Goal: Task Accomplishment & Management: Complete application form

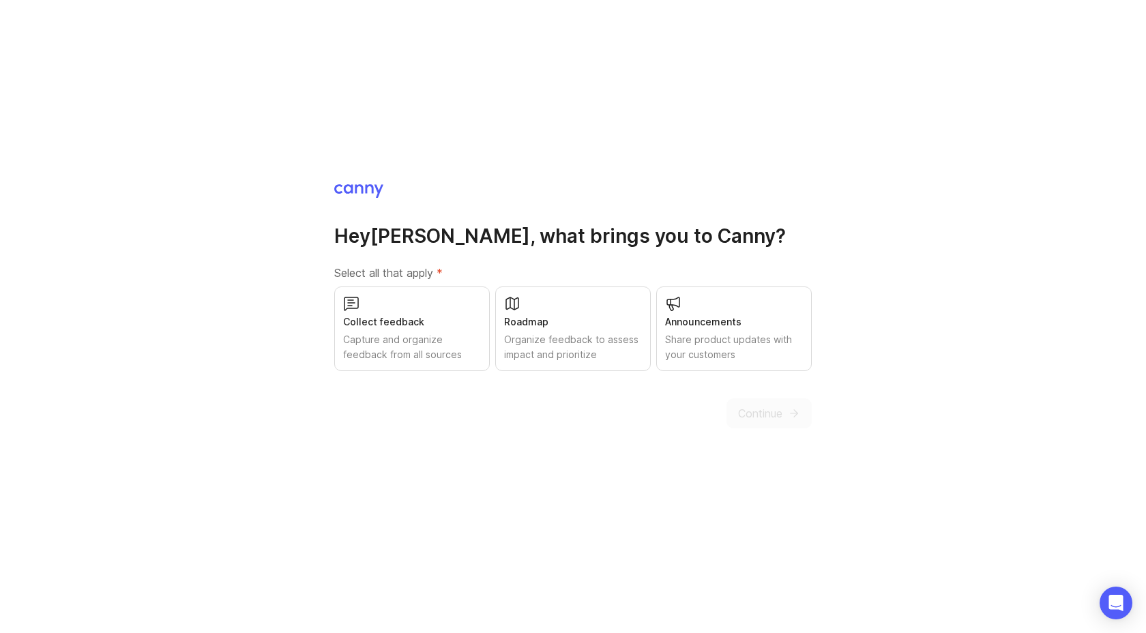
click at [442, 329] on div "Collect feedback" at bounding box center [412, 321] width 138 height 15
click at [532, 327] on div "Roadmap" at bounding box center [573, 321] width 138 height 15
click at [731, 327] on div "Announcements" at bounding box center [734, 321] width 138 height 15
click at [754, 410] on span "Continue" at bounding box center [760, 413] width 44 height 16
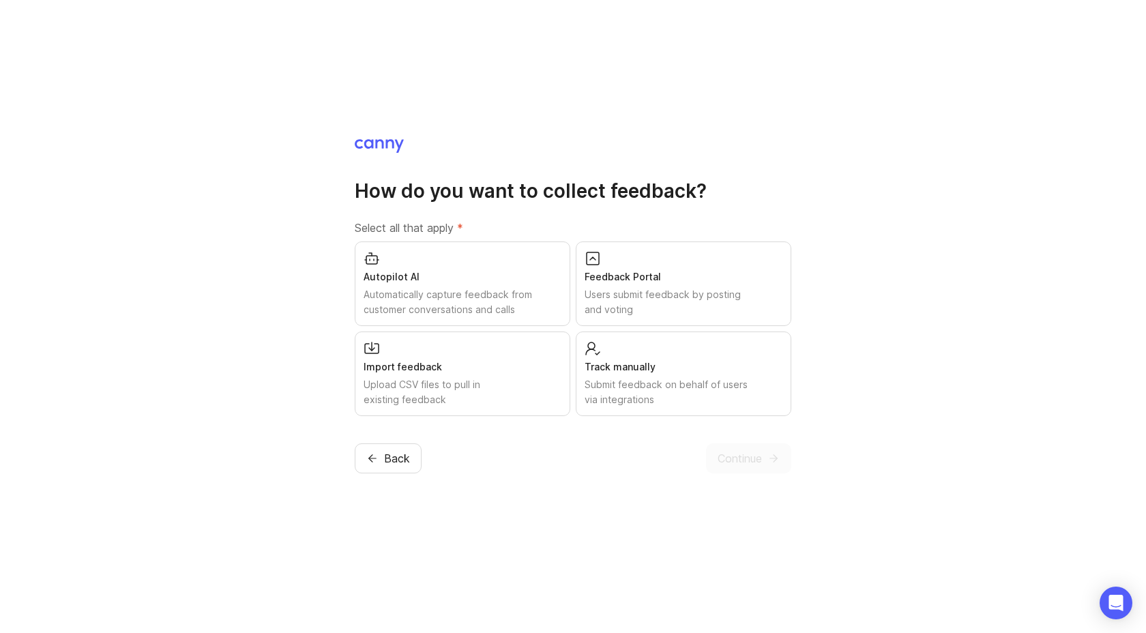
click at [439, 291] on div "Automatically capture feedback from customer conversations and calls" at bounding box center [463, 302] width 198 height 30
click at [657, 287] on div "Users submit feedback by posting and voting" at bounding box center [684, 302] width 198 height 30
click at [454, 361] on div "Import feedback" at bounding box center [463, 367] width 198 height 15
click at [676, 365] on div "Track manually" at bounding box center [684, 367] width 198 height 15
click at [747, 452] on span "Continue" at bounding box center [740, 458] width 44 height 16
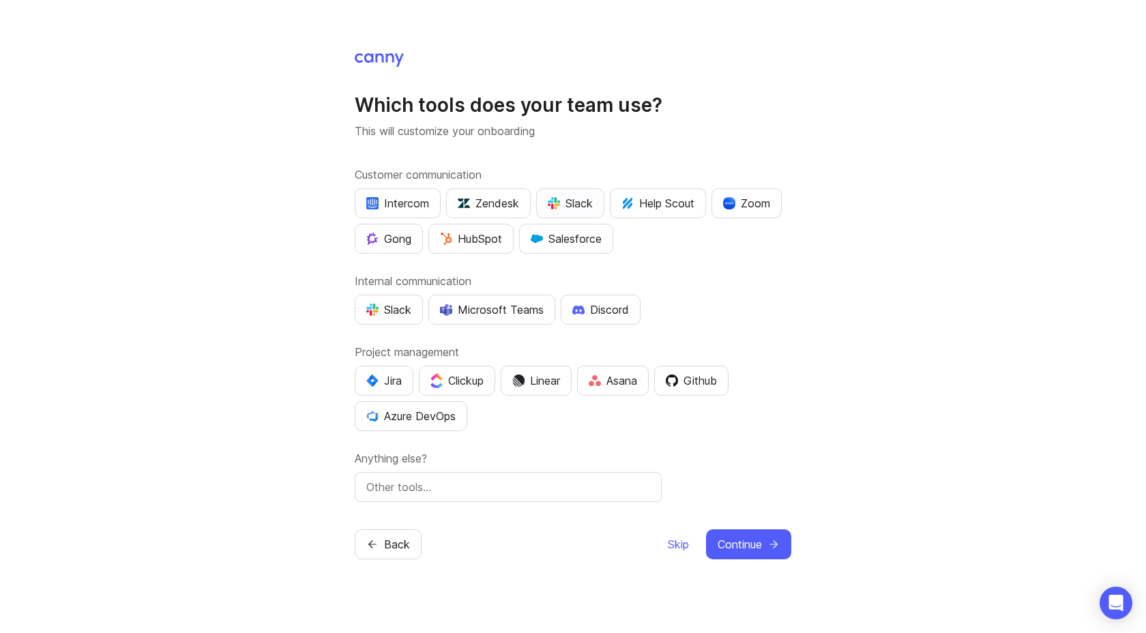
click at [581, 209] on div "Slack" at bounding box center [570, 203] width 45 height 16
click at [510, 204] on div "Zendesk" at bounding box center [488, 203] width 61 height 16
click at [564, 204] on div "Slack" at bounding box center [570, 203] width 45 height 16
click at [757, 210] on div "Zoom" at bounding box center [746, 203] width 47 height 16
click at [396, 304] on div "Slack" at bounding box center [388, 310] width 45 height 16
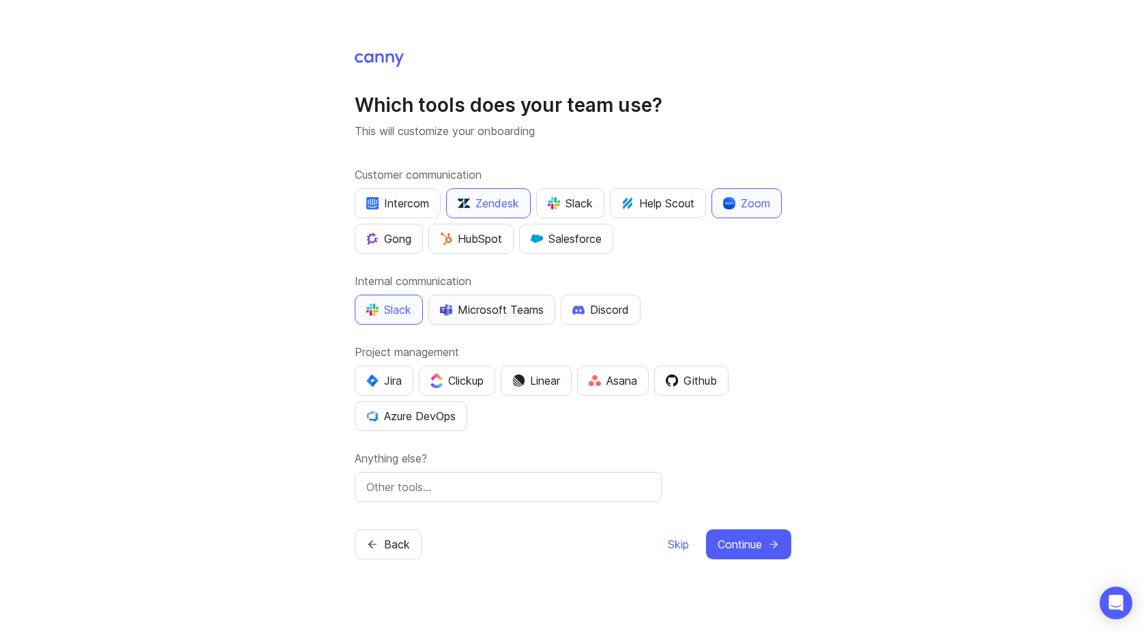
click at [484, 321] on button "Microsoft Teams" at bounding box center [491, 310] width 127 height 30
click at [525, 381] on img "button" at bounding box center [518, 381] width 12 height 12
click at [690, 384] on div "Github" at bounding box center [691, 380] width 51 height 16
click at [626, 489] on input "text" at bounding box center [508, 487] width 284 height 16
click at [732, 536] on span "Continue" at bounding box center [740, 544] width 44 height 16
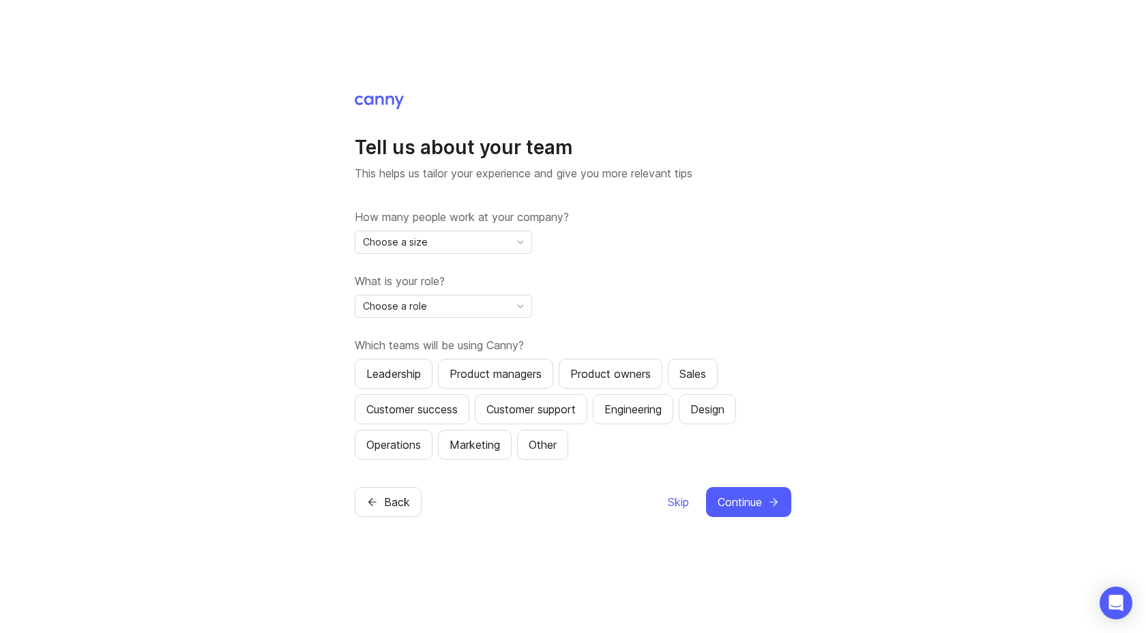
click at [520, 246] on icon "toggle icon" at bounding box center [521, 242] width 22 height 11
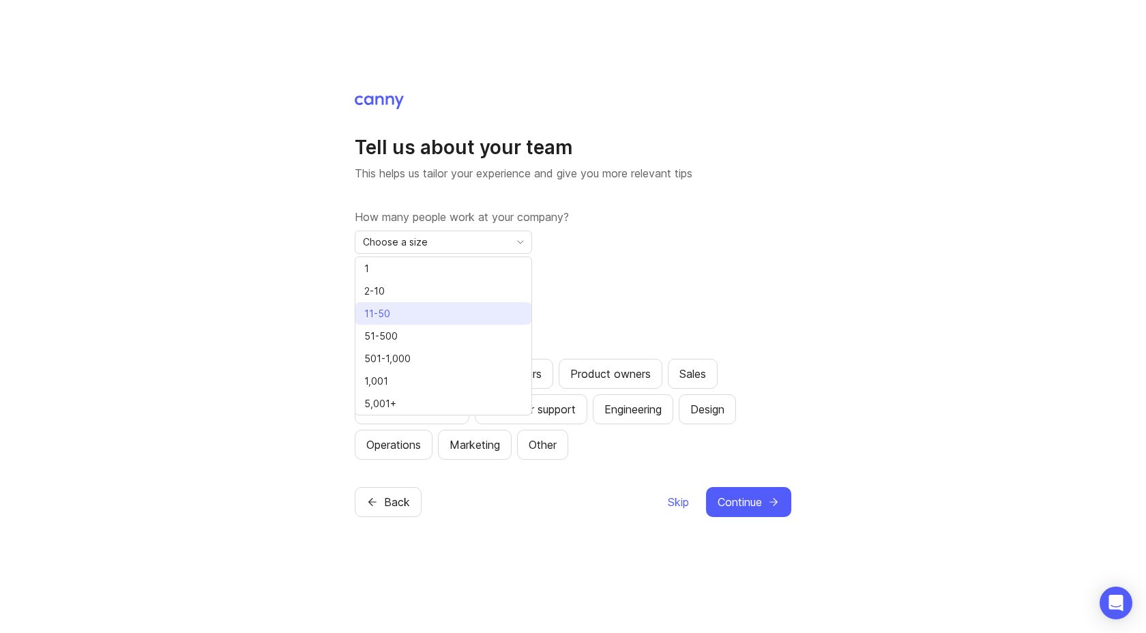
click at [457, 309] on li "11-50" at bounding box center [443, 313] width 176 height 23
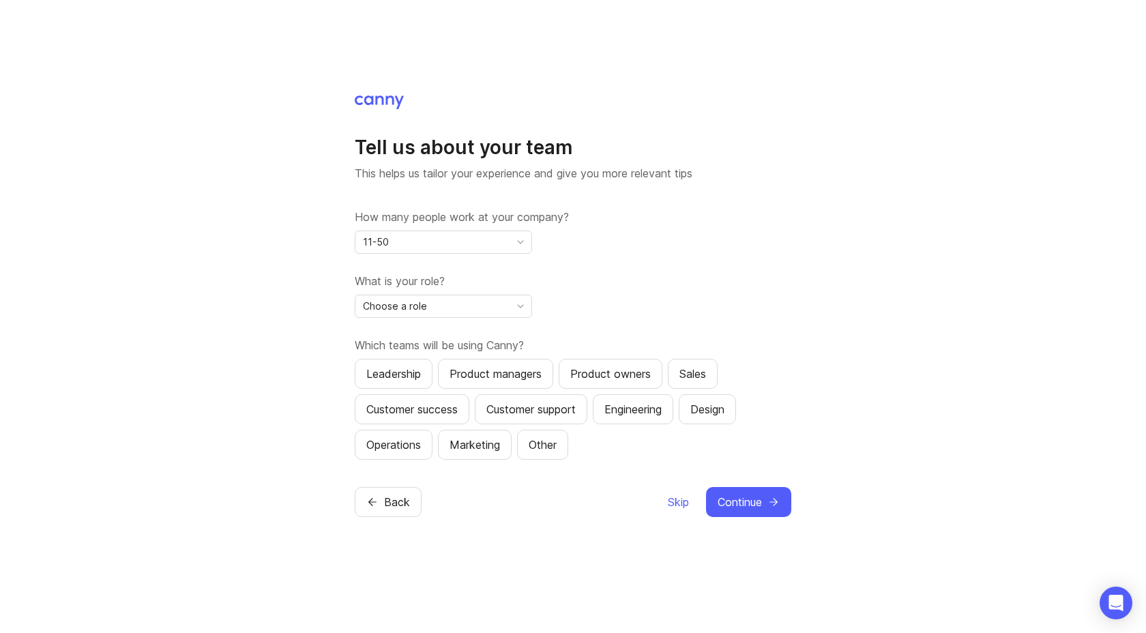
click at [457, 309] on div "Choose a role" at bounding box center [432, 306] width 154 height 22
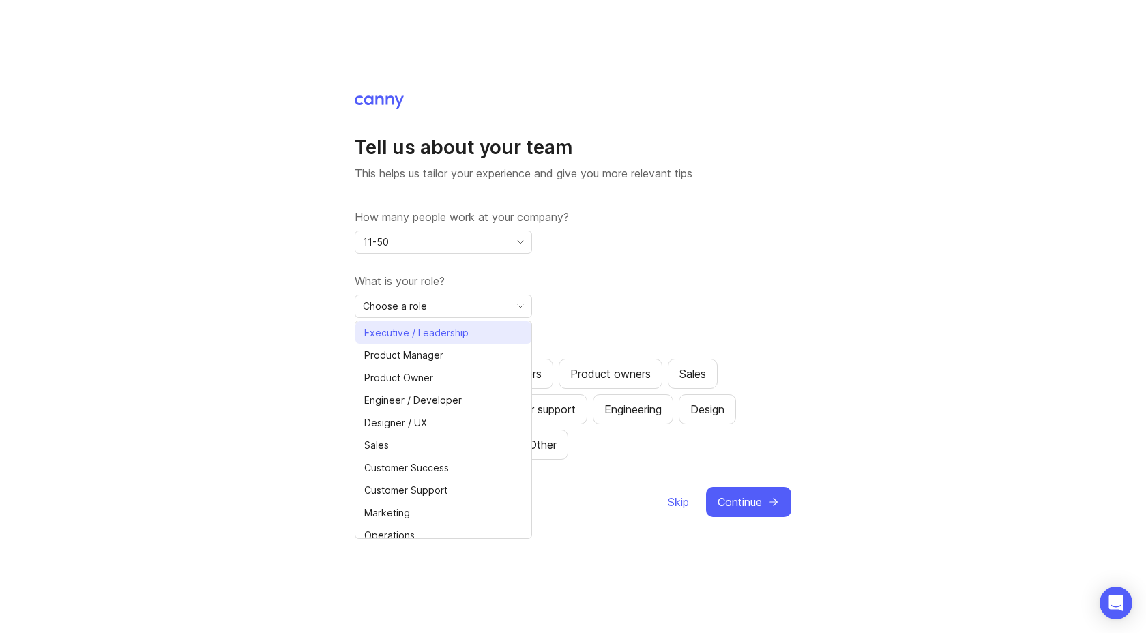
click at [460, 332] on span "Executive / Leadership" at bounding box center [416, 332] width 104 height 15
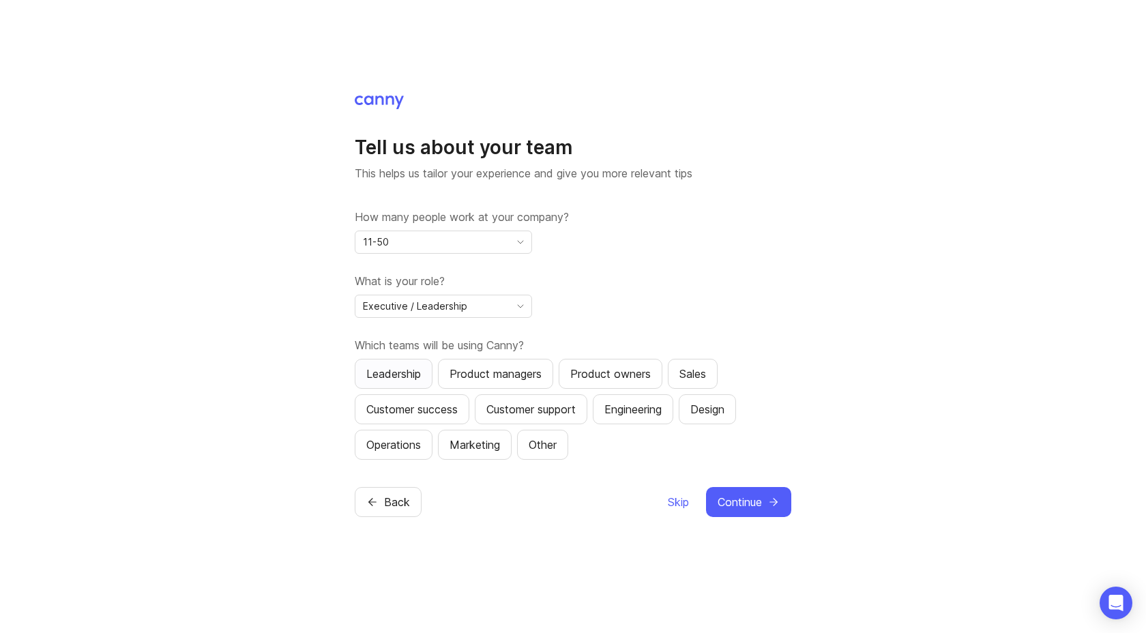
click at [418, 377] on div "Leadership" at bounding box center [393, 374] width 55 height 16
click at [470, 372] on div "Product managers" at bounding box center [496, 374] width 92 height 16
click at [601, 369] on div "Product owners" at bounding box center [610, 374] width 80 height 16
click at [400, 407] on div "Customer success" at bounding box center [411, 409] width 91 height 16
click at [521, 405] on div "Customer support" at bounding box center [530, 409] width 89 height 16
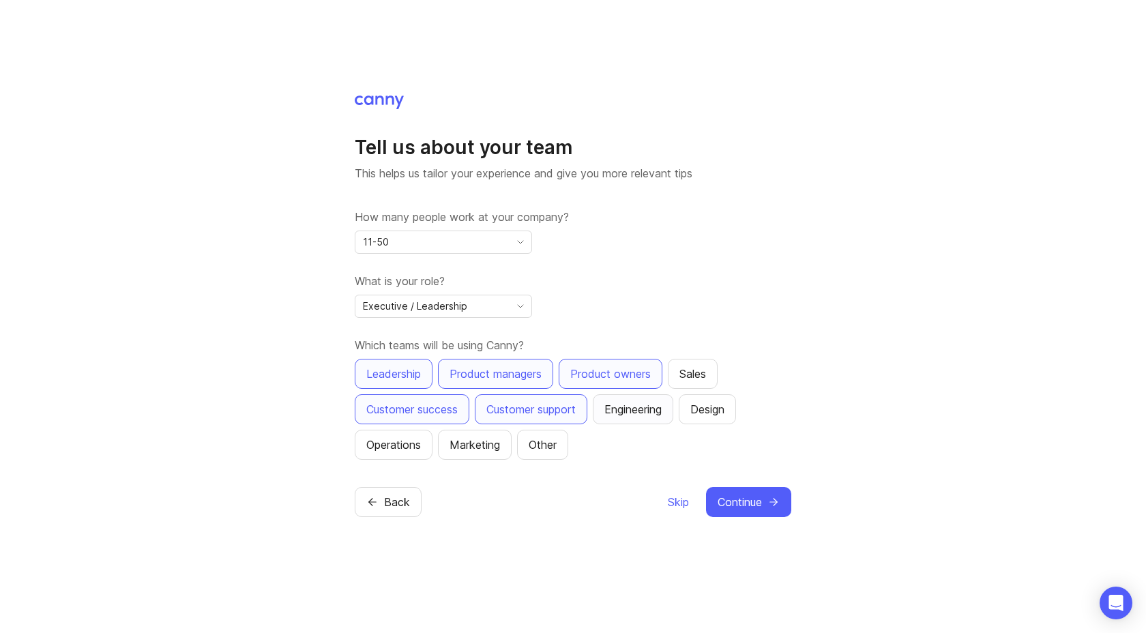
click at [644, 414] on div "Engineering" at bounding box center [632, 409] width 57 height 16
click at [718, 414] on div "Design" at bounding box center [707, 409] width 34 height 16
click at [399, 443] on div "Operations" at bounding box center [393, 445] width 55 height 16
click at [739, 501] on span "Continue" at bounding box center [740, 502] width 44 height 16
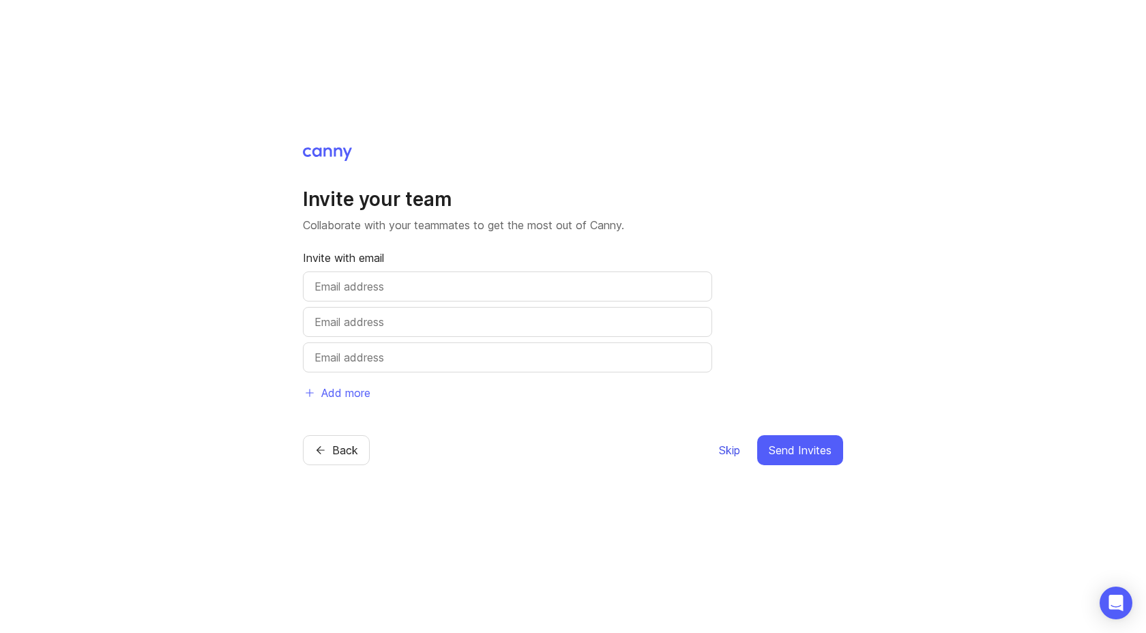
click at [728, 444] on span "Skip" at bounding box center [729, 450] width 21 height 16
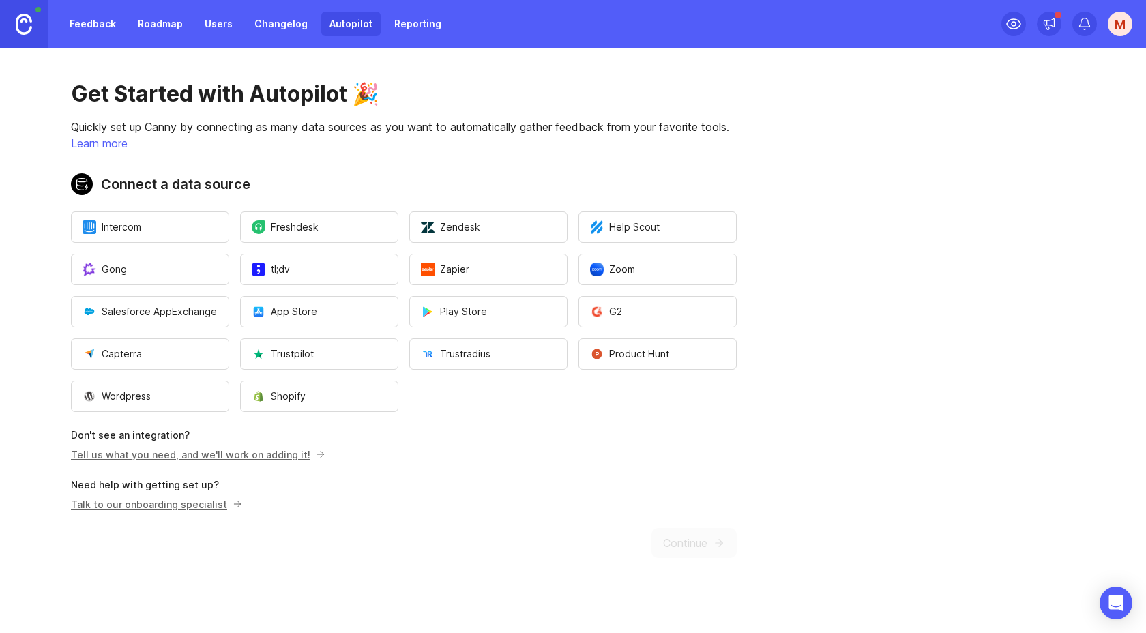
click at [100, 27] on link "Feedback" at bounding box center [92, 24] width 63 height 25
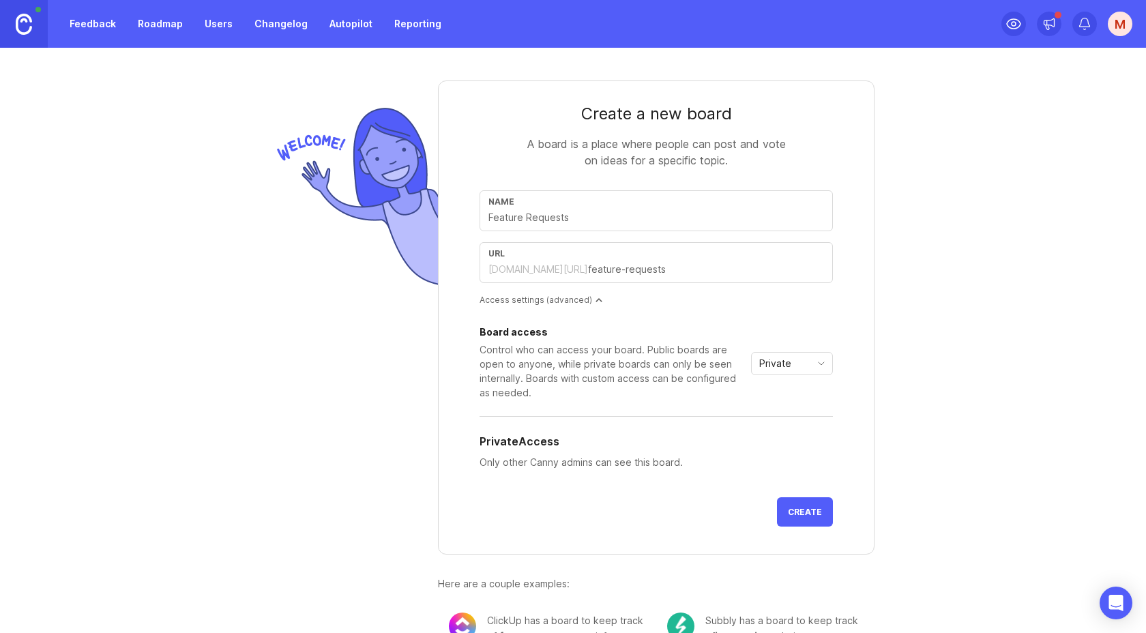
click at [820, 361] on icon "toggle icon" at bounding box center [821, 363] width 22 height 11
click at [963, 293] on div "Create a new board A board is a place where people can post and vote on ideas f…" at bounding box center [573, 340] width 1146 height 585
click at [709, 220] on input "text" at bounding box center [656, 217] width 336 height 15
drag, startPoint x: 709, startPoint y: 220, endPoint x: 448, endPoint y: 213, distance: 261.4
click at [448, 213] on form "Create a new board A board is a place where people can post and vote on ideas f…" at bounding box center [656, 317] width 437 height 474
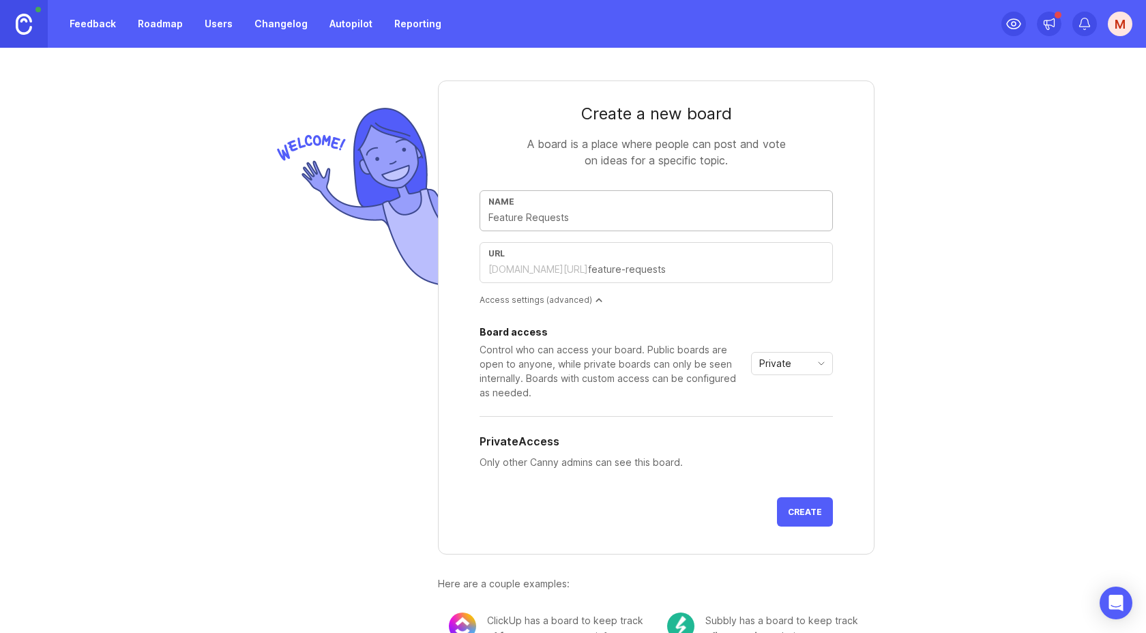
type input "N"
type input "n"
type input "Ne"
type input "ne"
type input "New"
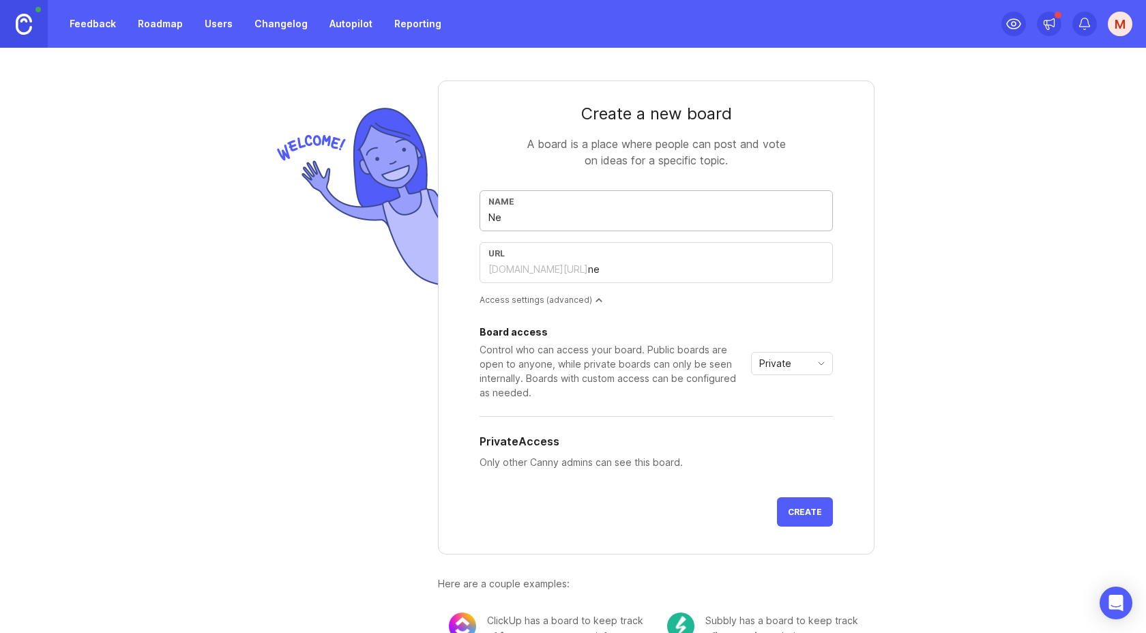
type input "new"
type input "New A"
type input "new-a"
type input "New"
type input "new"
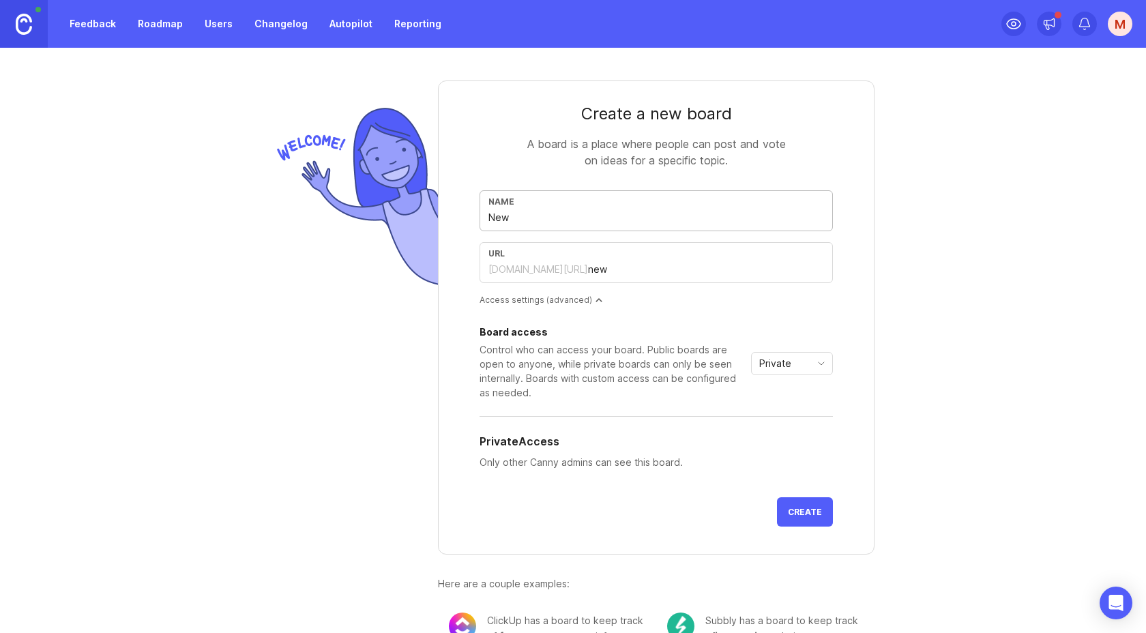
type input "Ne"
type input "ne"
type input "N"
type input "n"
type input "a"
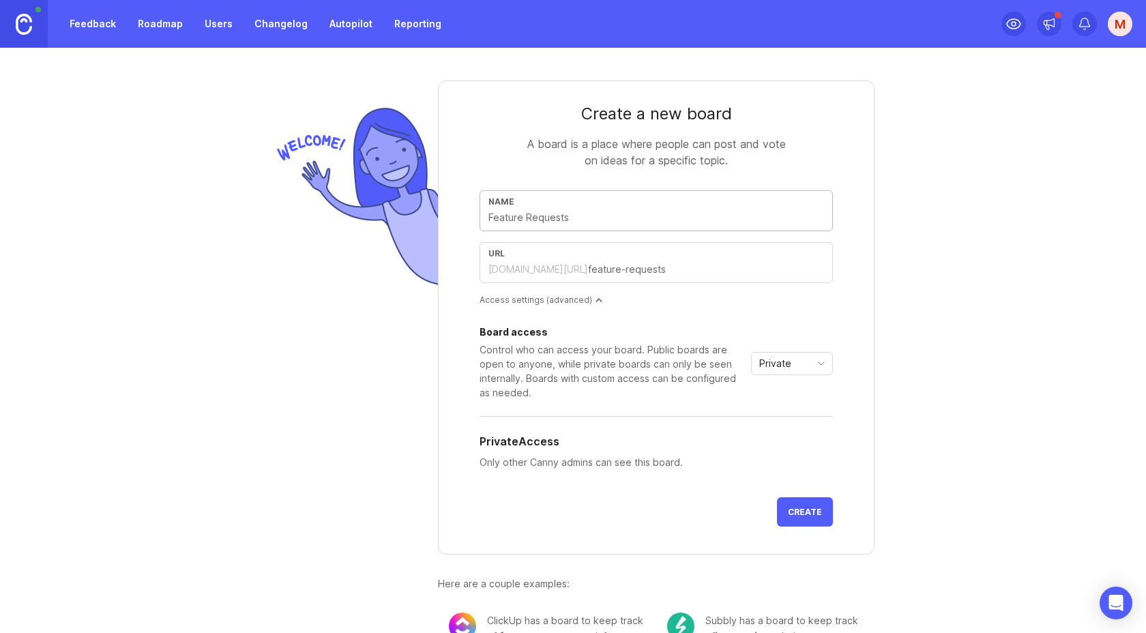
type input "a"
type input "ad"
type input "ade"
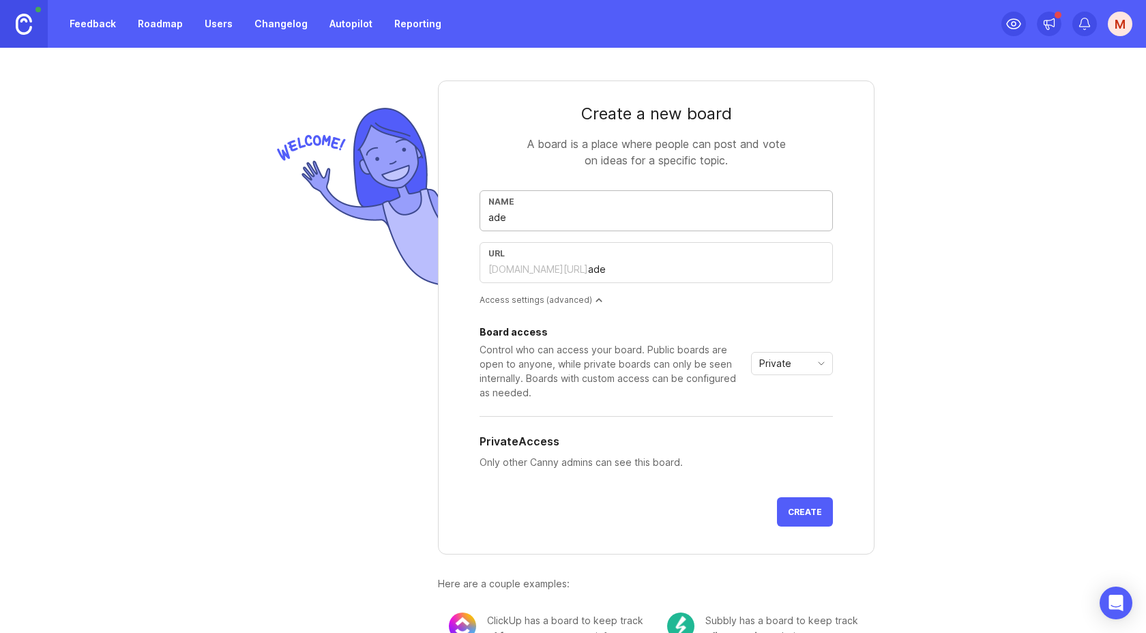
type input "ad"
type input "a"
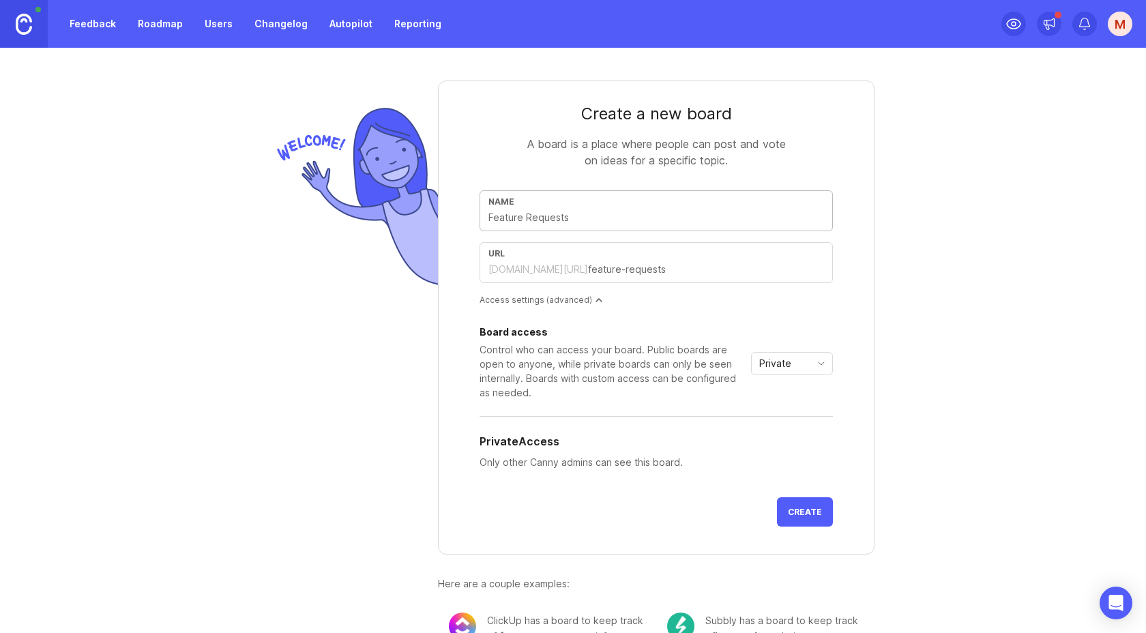
type input "a"
type input "ad"
type input "a"
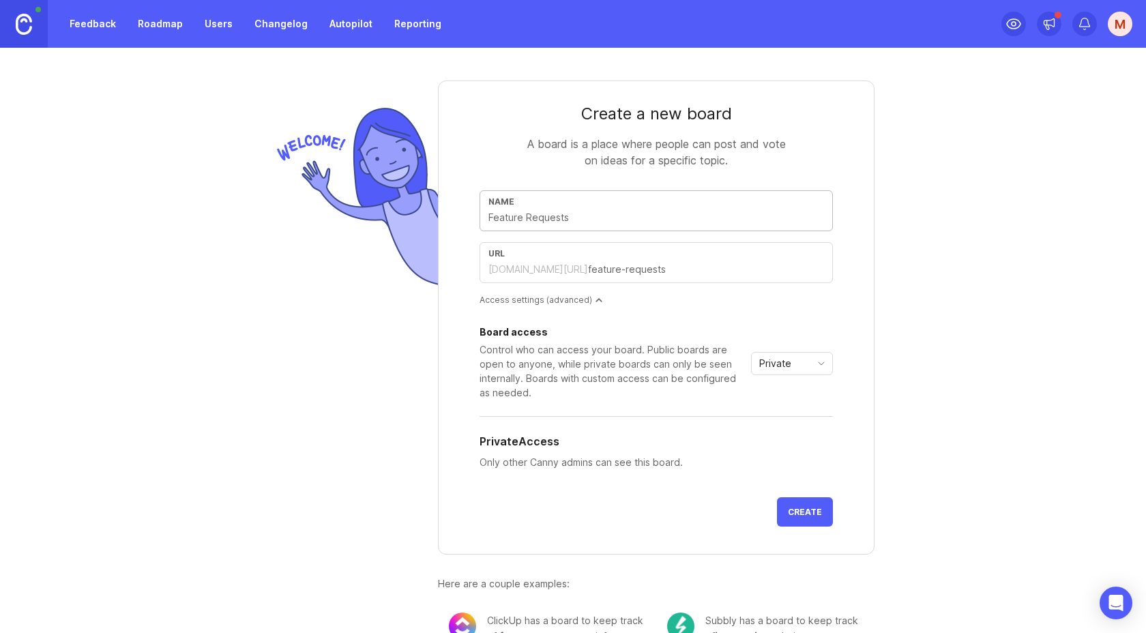
type input "n"
type input "ne"
type input "new"
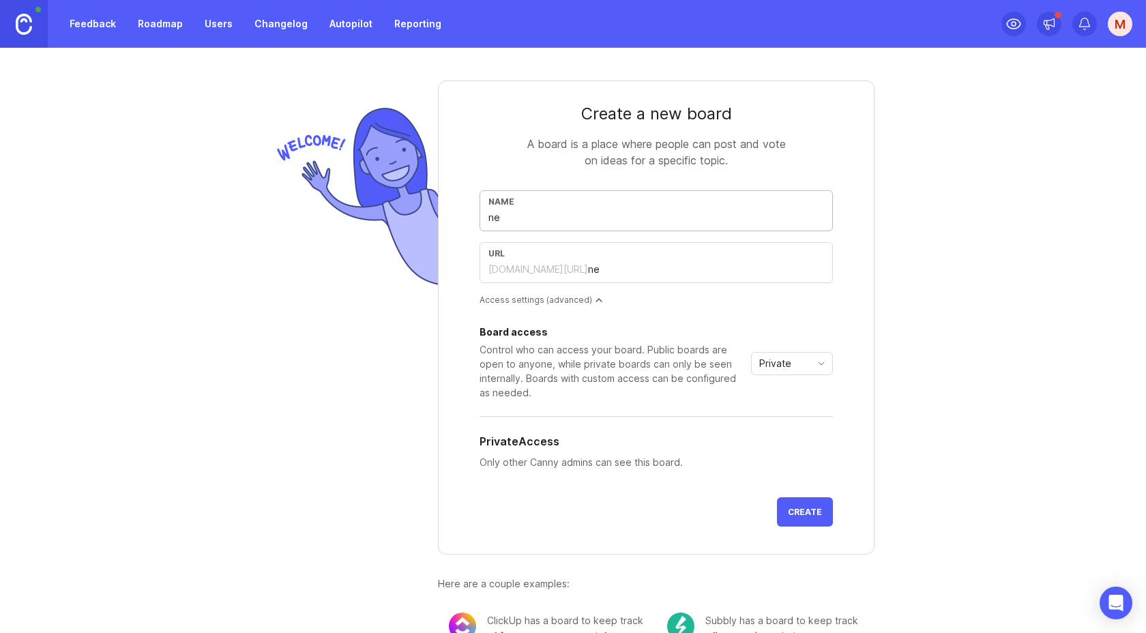
type input "new"
type input "new a"
type input "new-a"
type input "new ad"
type input "new-ad"
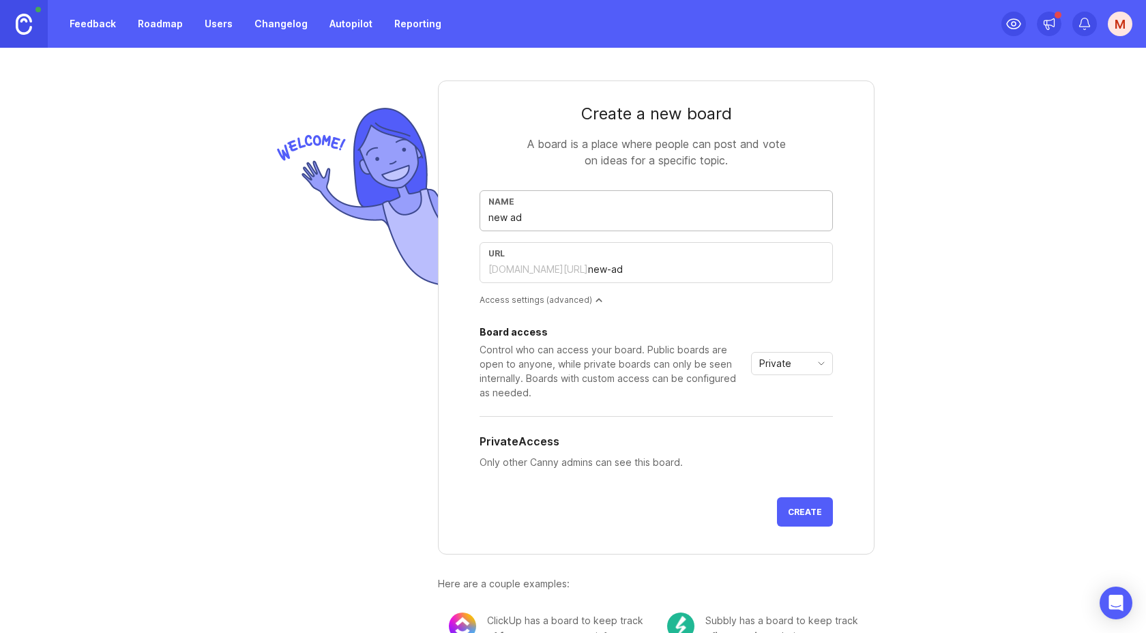
type input "new adm"
type input "new-adm"
type input "new admi"
type input "new-admi"
type input "new admin"
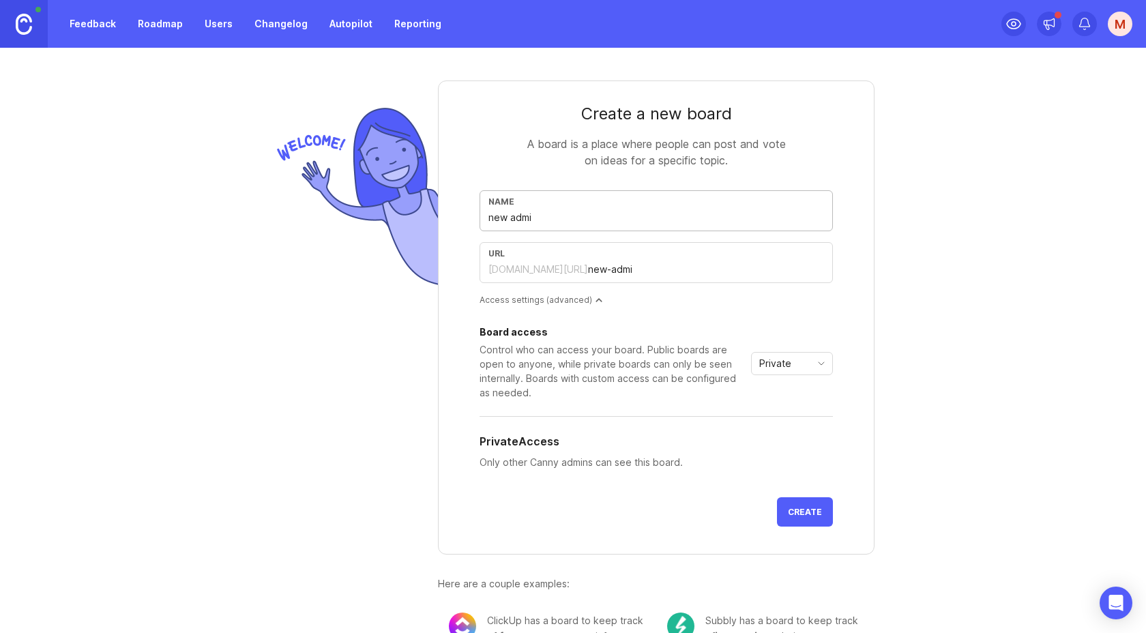
type input "new-admin"
type input "new admin"
click at [812, 516] on span "Create" at bounding box center [805, 512] width 34 height 10
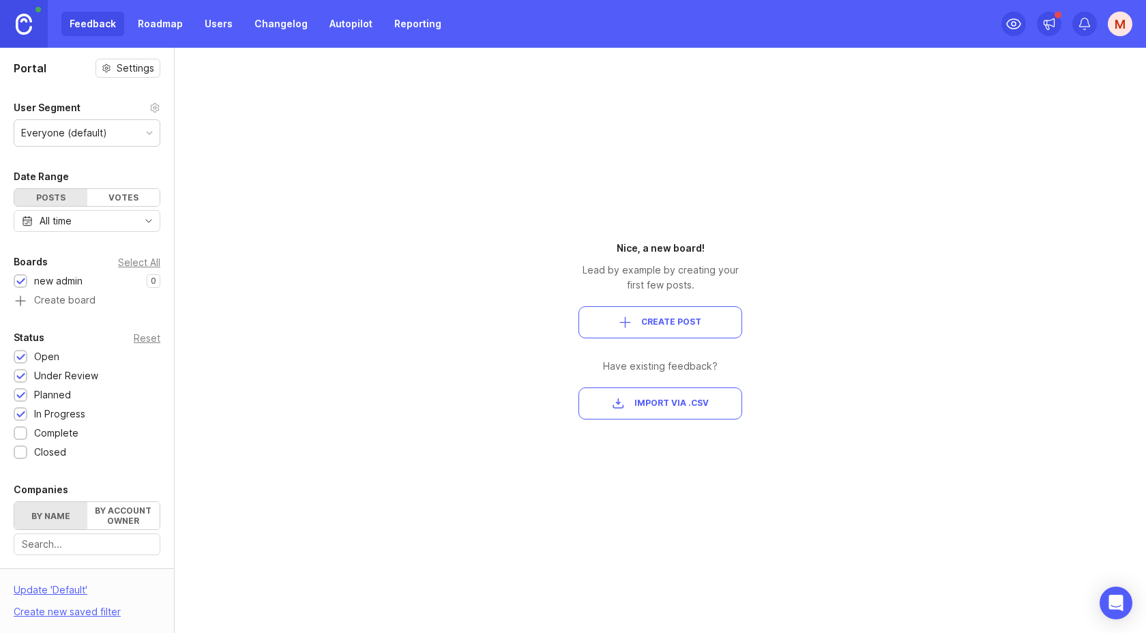
click at [696, 317] on span "Create Post" at bounding box center [671, 323] width 60 height 12
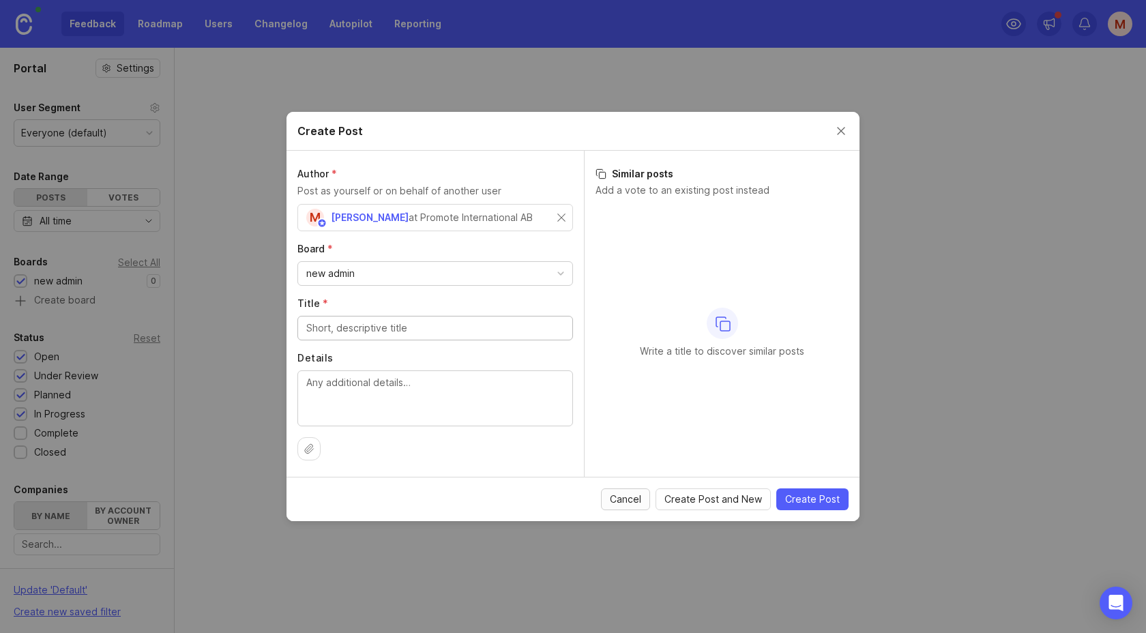
click at [630, 501] on span "Cancel" at bounding box center [625, 500] width 31 height 14
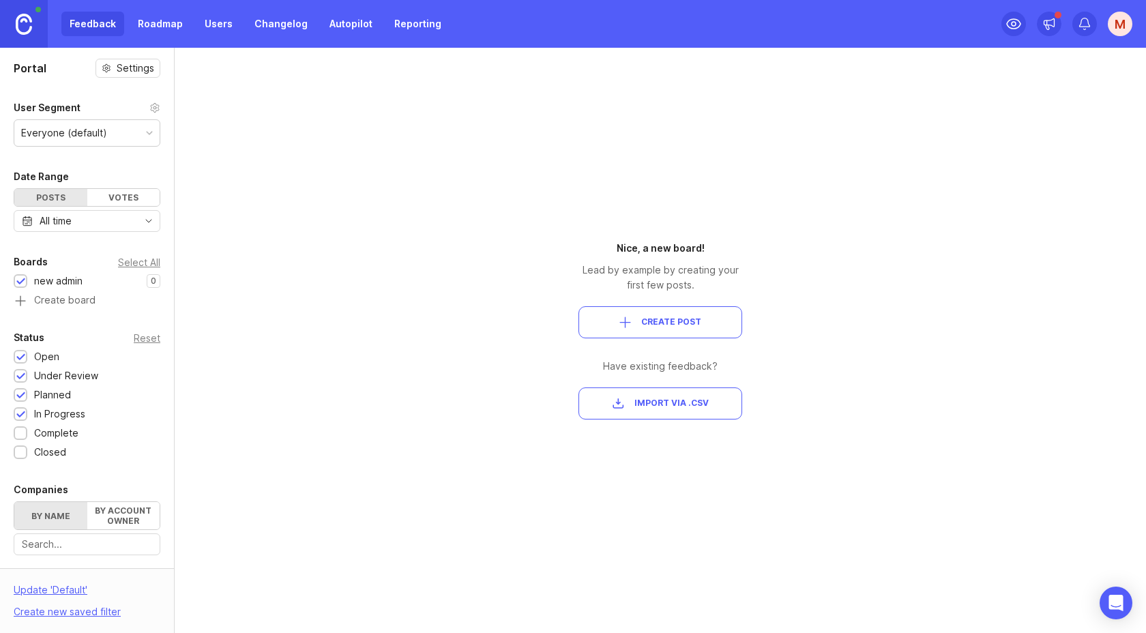
click at [166, 27] on link "Roadmap" at bounding box center [160, 24] width 61 height 25
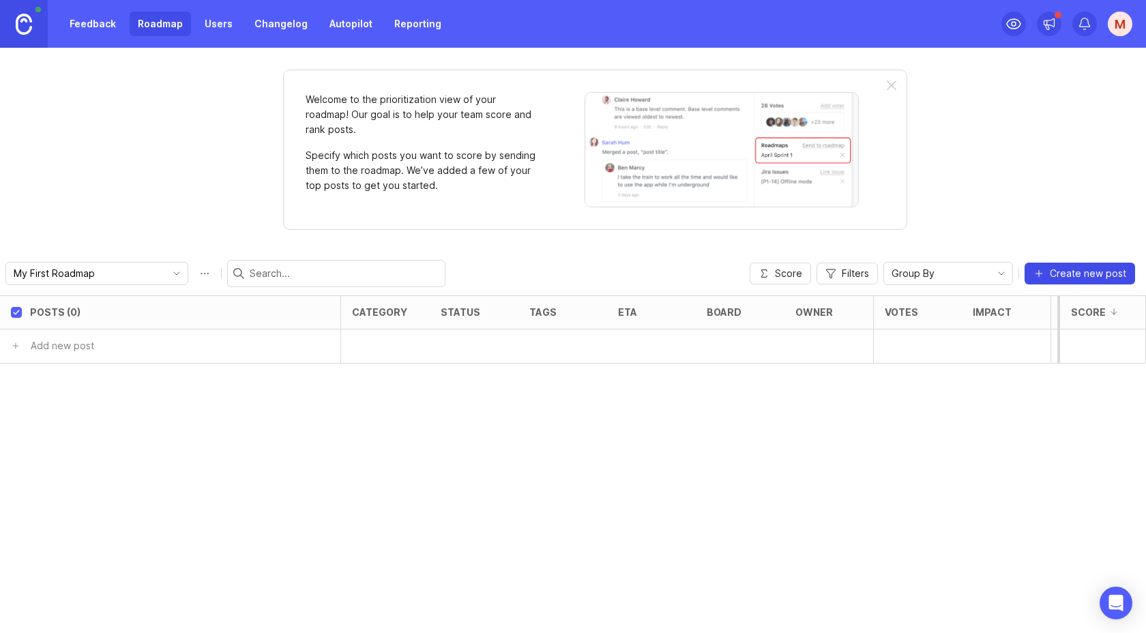
click at [1069, 276] on span "Create new post" at bounding box center [1088, 274] width 76 height 14
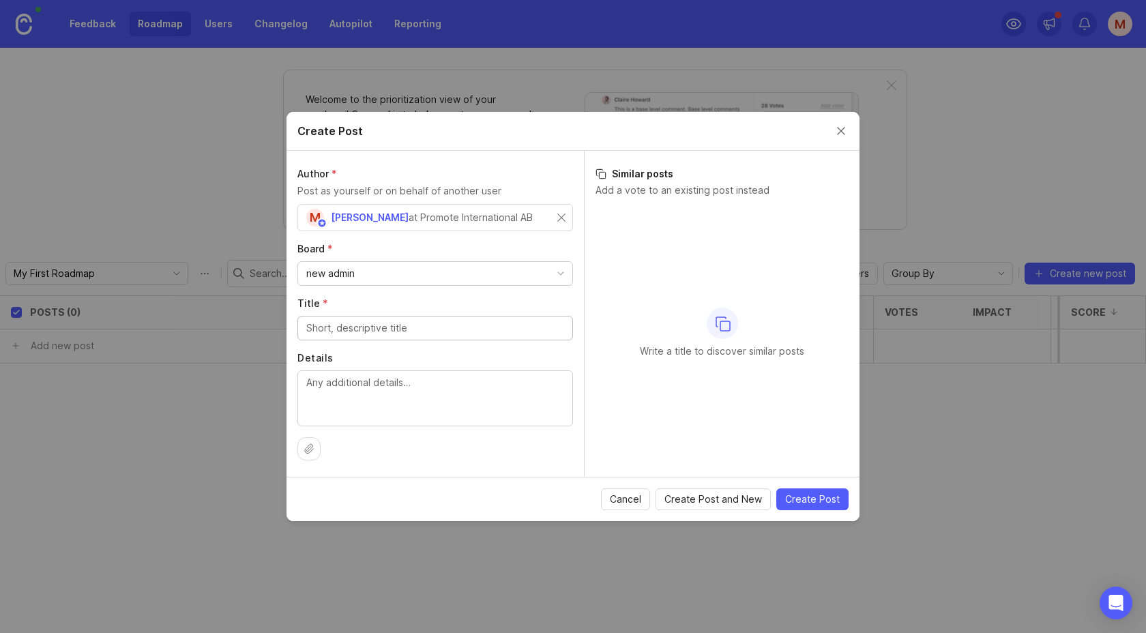
click at [840, 130] on button "Close create post modal" at bounding box center [841, 130] width 15 height 15
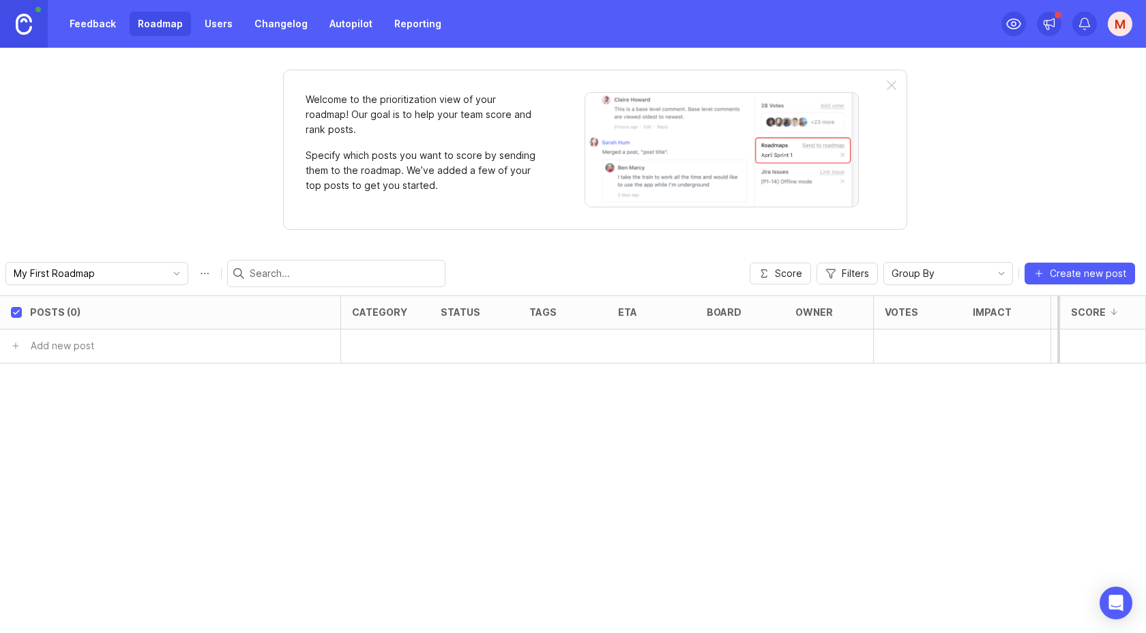
click at [87, 20] on link "Feedback" at bounding box center [92, 24] width 63 height 25
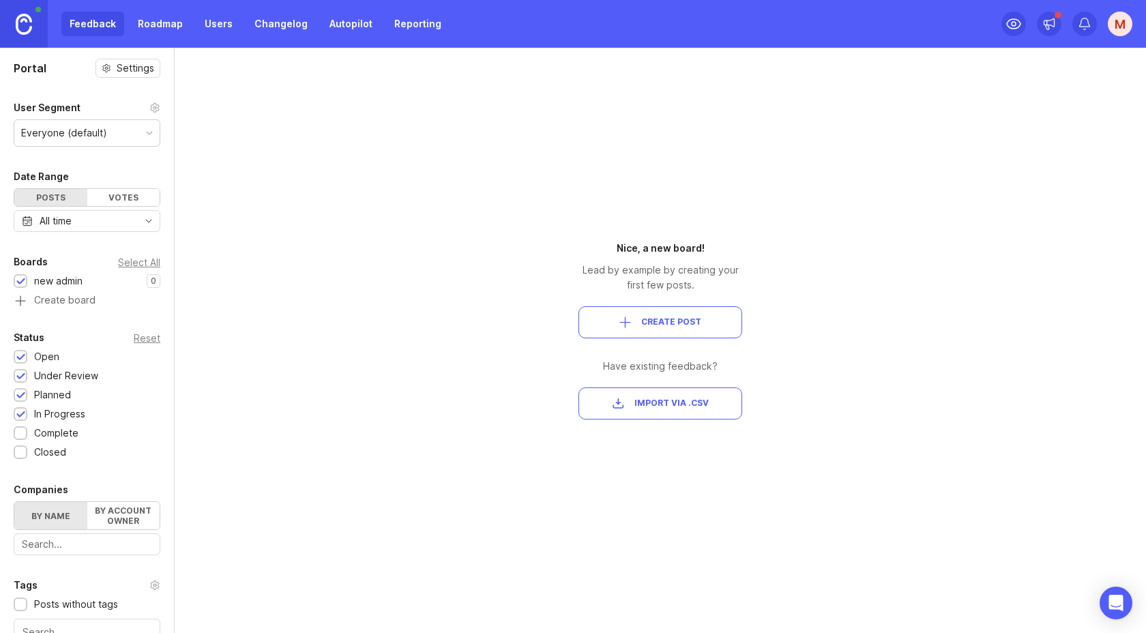
click at [33, 24] on link at bounding box center [24, 24] width 48 height 48
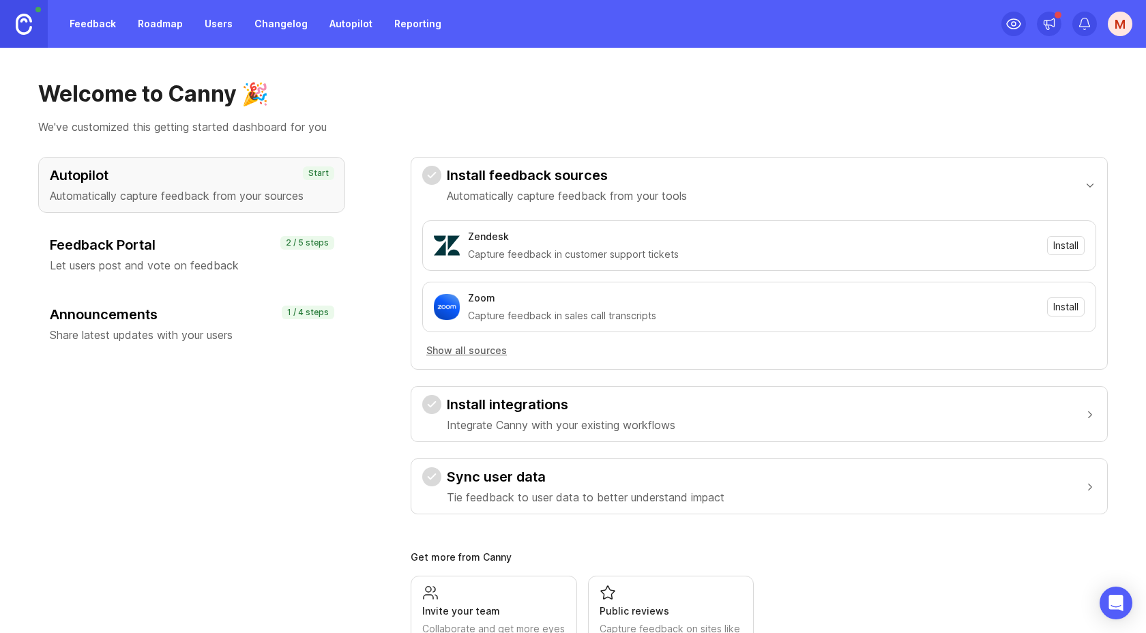
click at [287, 25] on link "Changelog" at bounding box center [281, 24] width 70 height 25
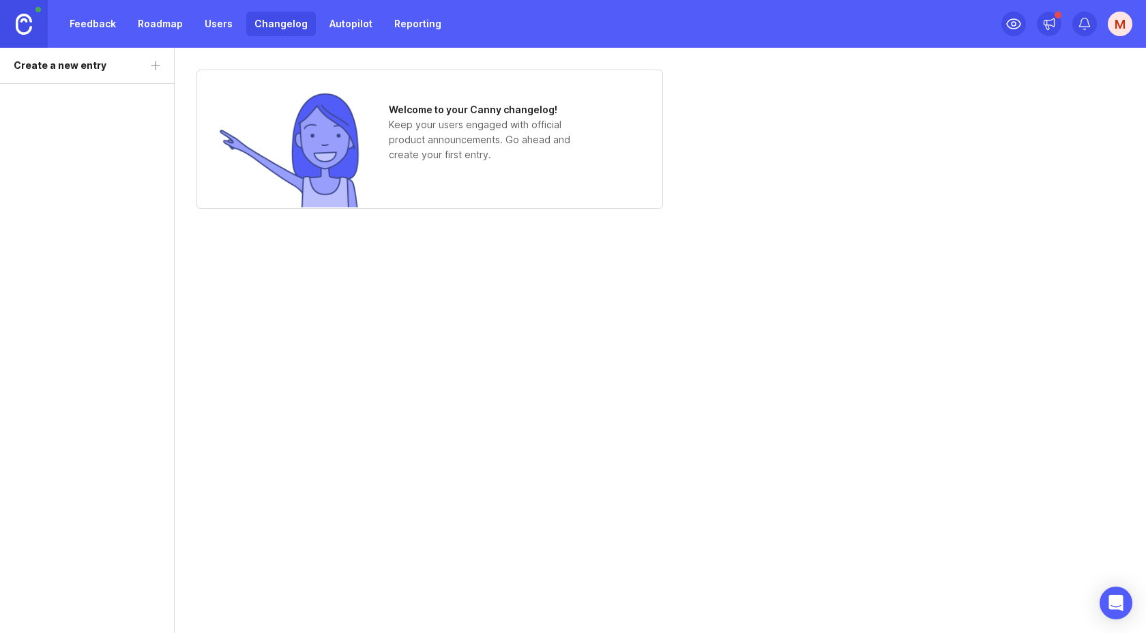
click at [222, 34] on link "Users" at bounding box center [218, 24] width 44 height 25
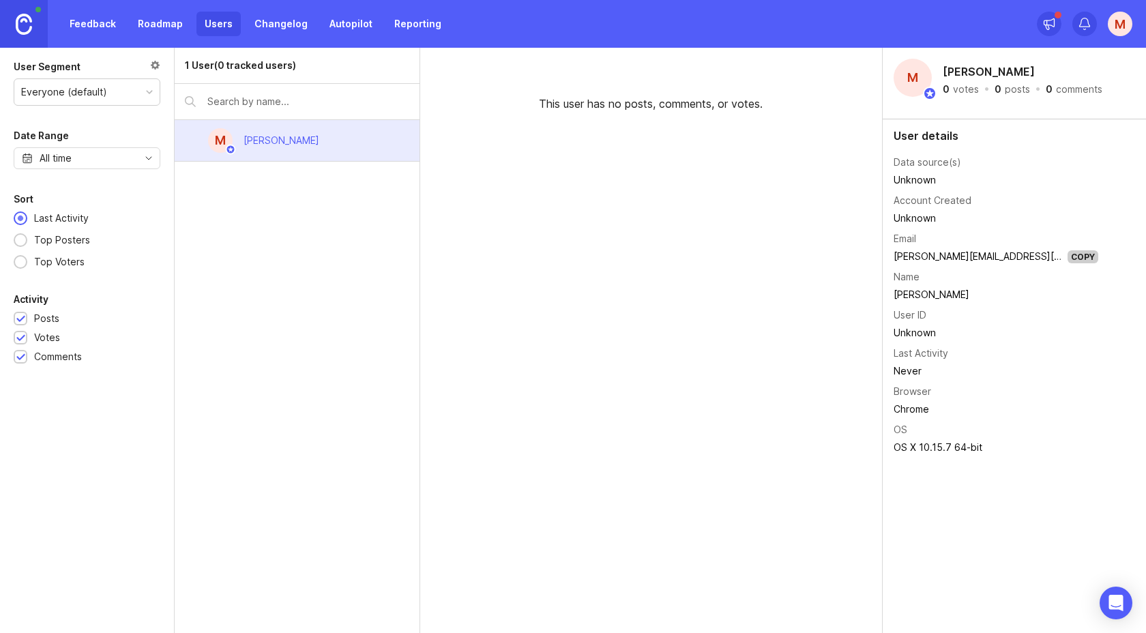
click at [435, 20] on link "Reporting" at bounding box center [417, 24] width 63 height 25
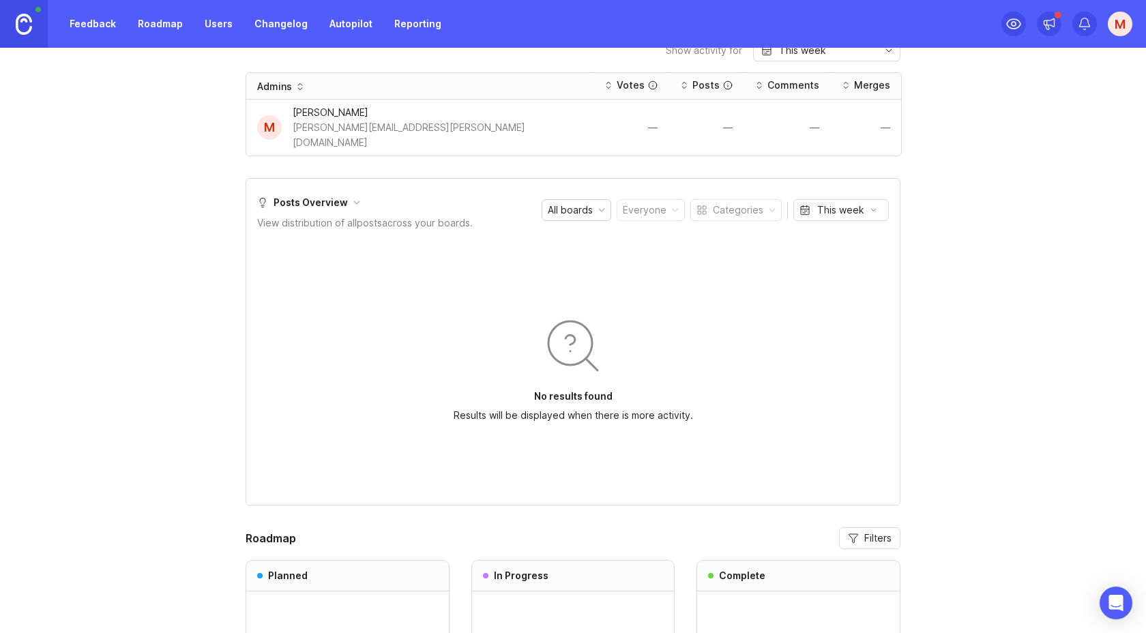
scroll to position [664, 0]
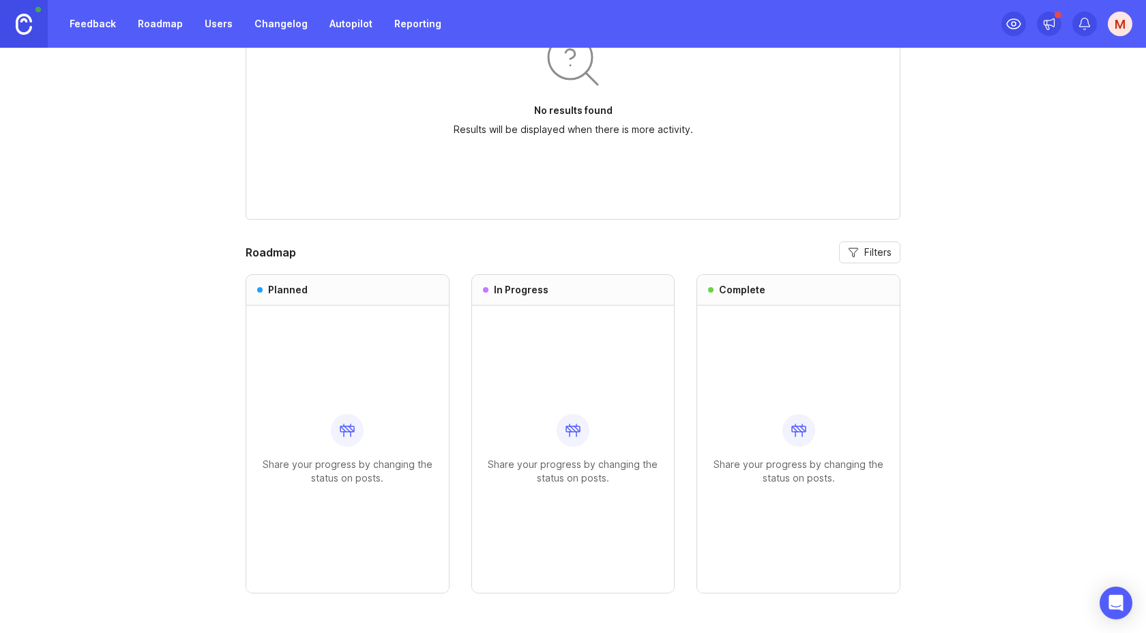
click at [357, 417] on div at bounding box center [347, 430] width 33 height 33
click at [735, 283] on h3 "Complete" at bounding box center [742, 290] width 46 height 14
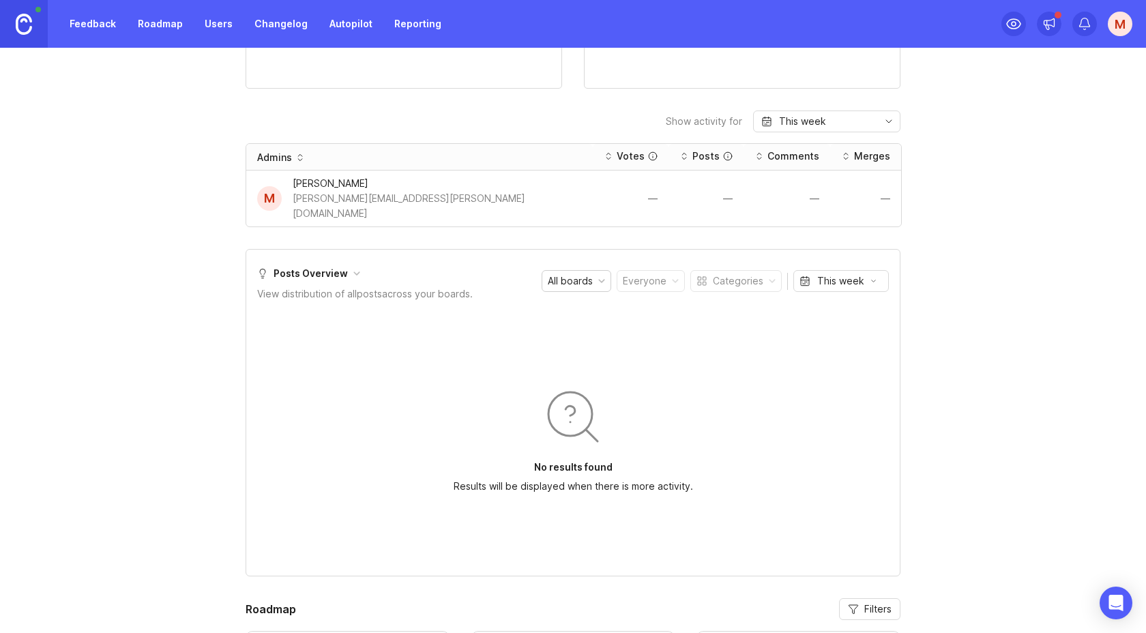
scroll to position [0, 0]
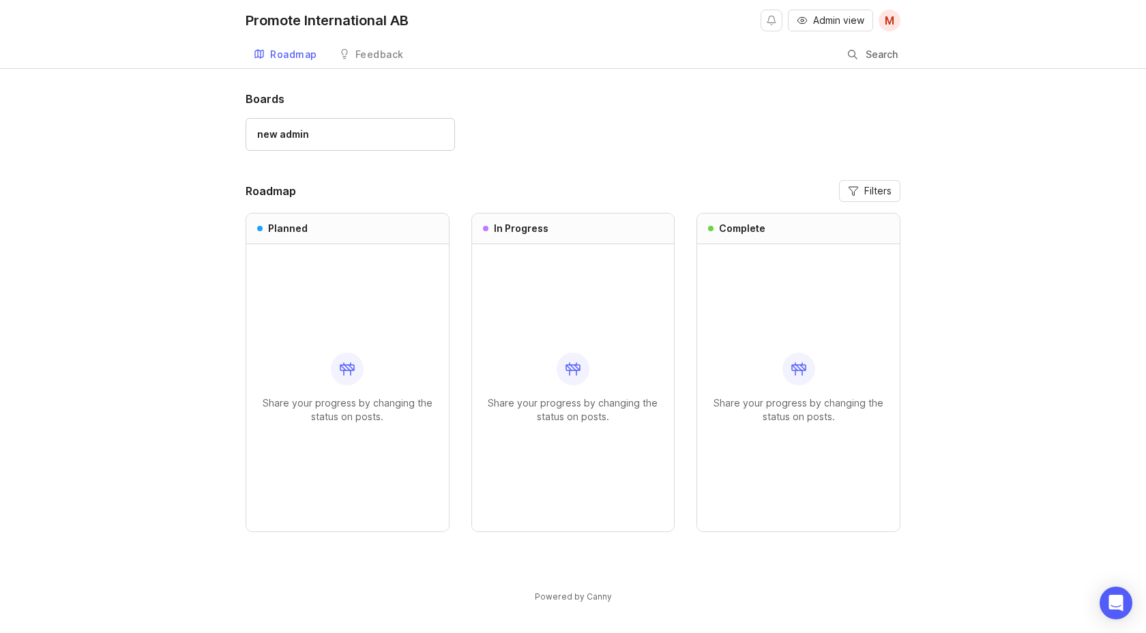
click at [834, 300] on div "Share your progress by changing the status on posts." at bounding box center [798, 387] width 181 height 287
click at [354, 140] on div "new admin" at bounding box center [350, 134] width 186 height 15
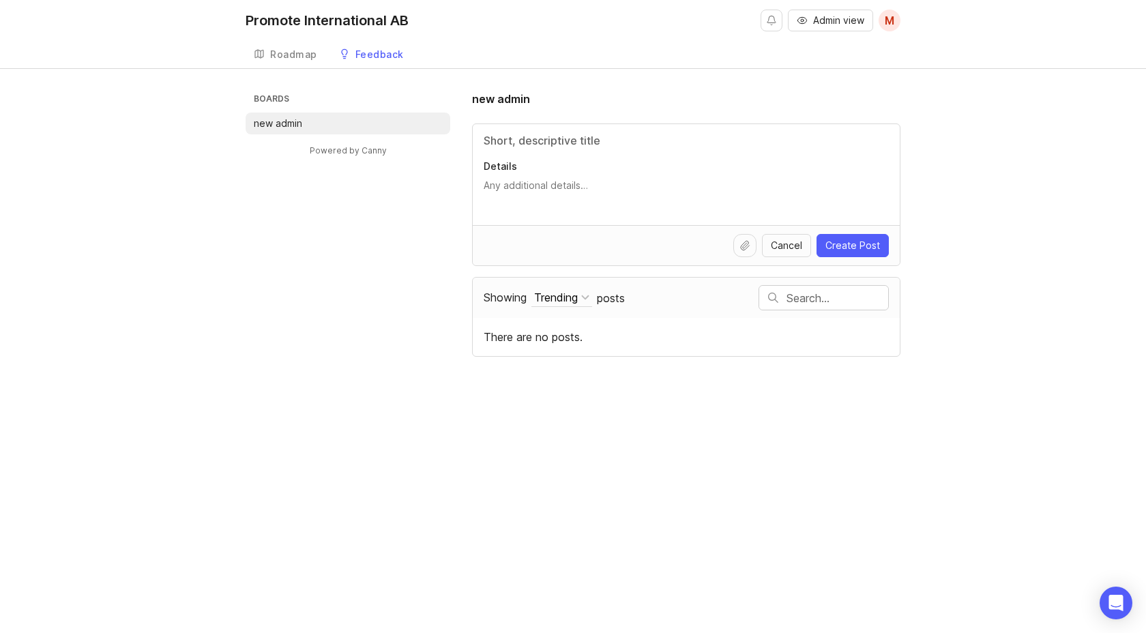
click at [329, 124] on li "new admin" at bounding box center [348, 124] width 205 height 22
click at [296, 54] on div "Roadmap" at bounding box center [293, 55] width 47 height 10
click at [292, 50] on div "Roadmap" at bounding box center [293, 55] width 47 height 10
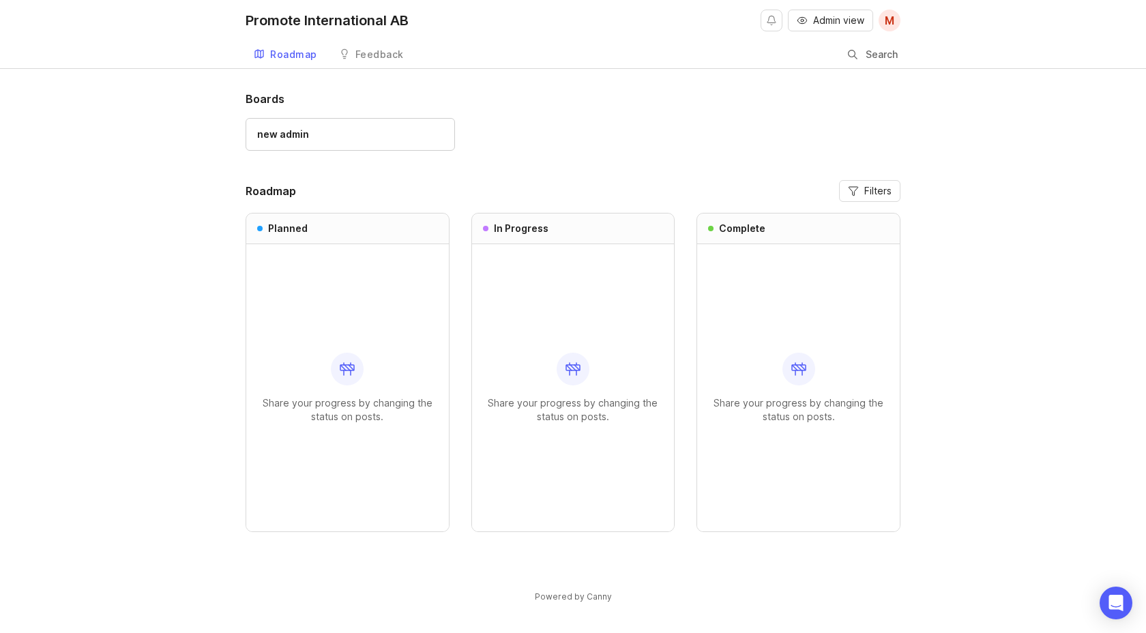
click at [375, 52] on div "Feedback" at bounding box center [379, 55] width 48 height 10
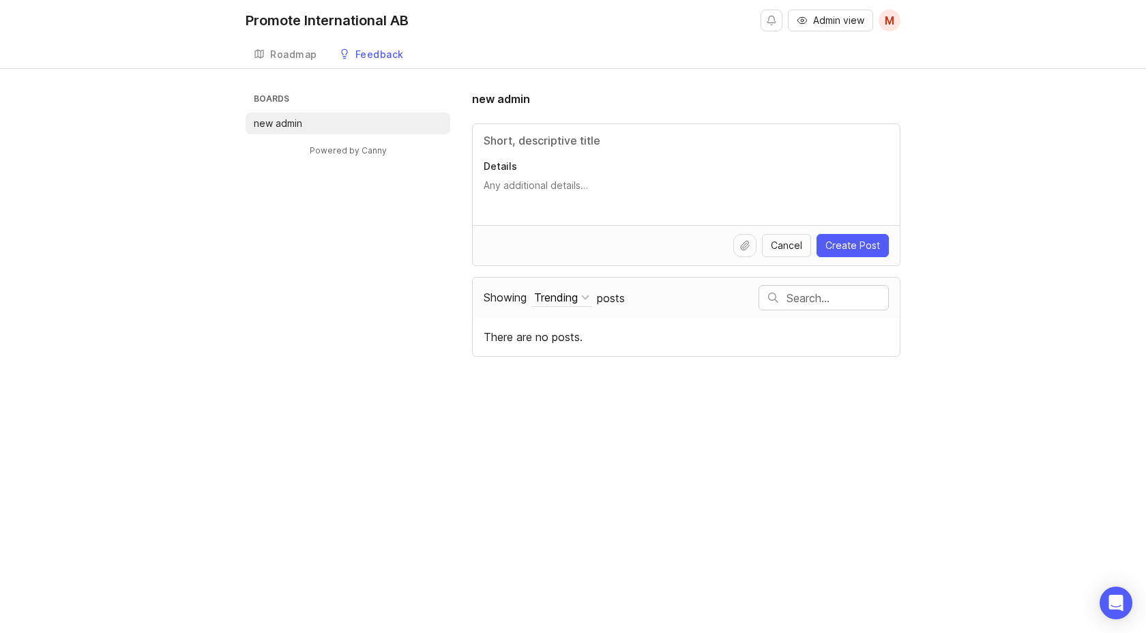
click at [301, 53] on div "Roadmap" at bounding box center [293, 55] width 47 height 10
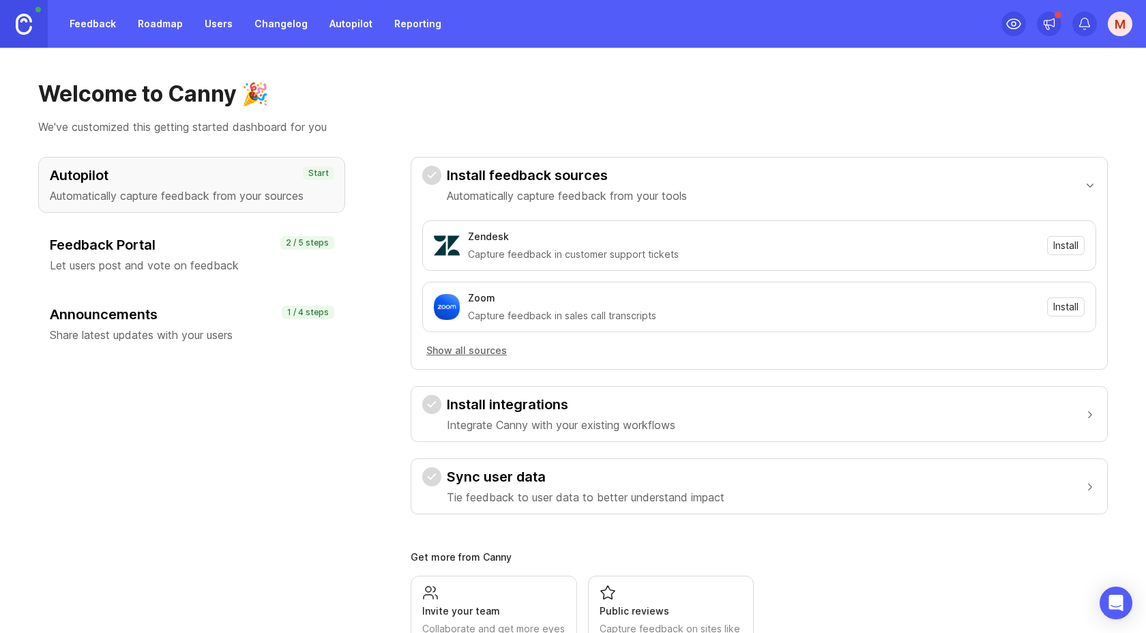
click at [153, 250] on h3 "Feedback Portal" at bounding box center [192, 244] width 284 height 19
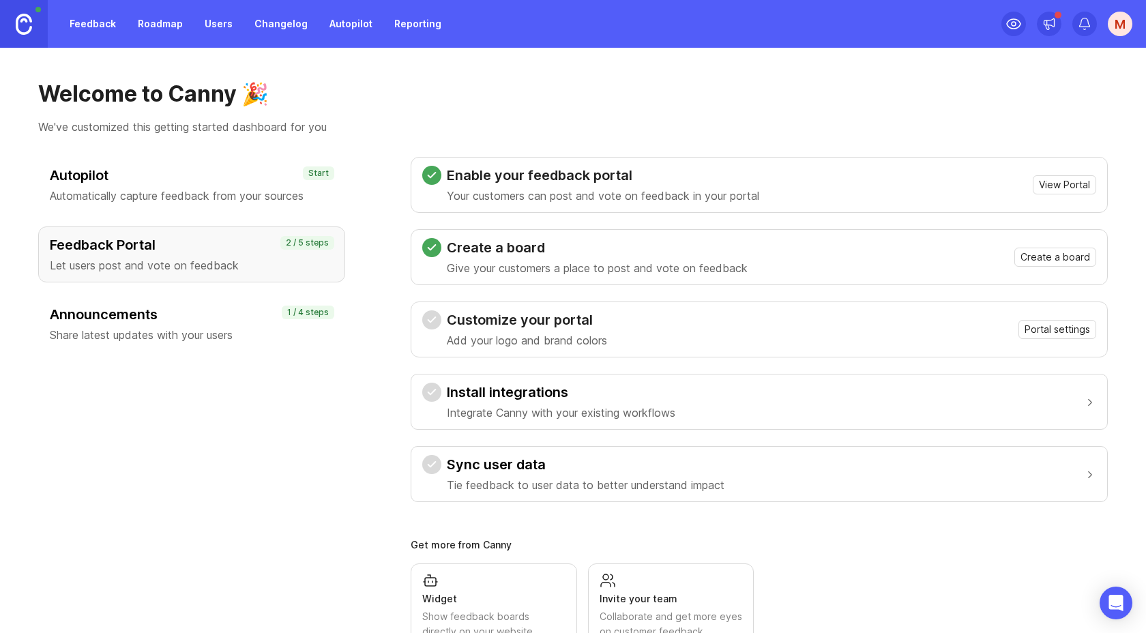
click at [199, 182] on h3 "Autopilot" at bounding box center [192, 175] width 284 height 19
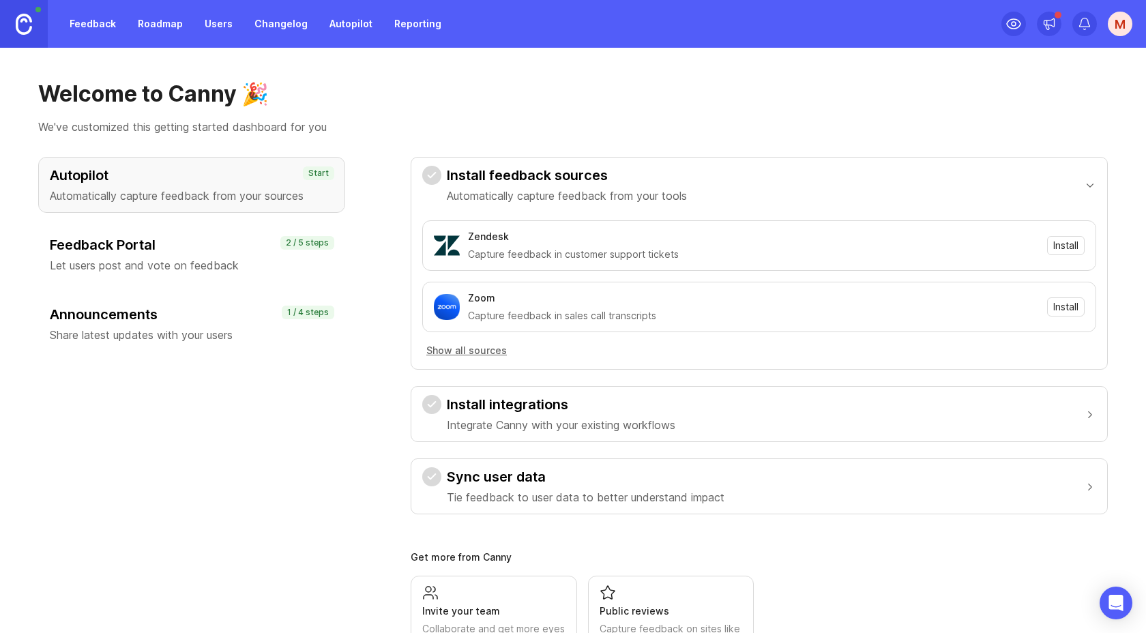
click at [102, 27] on link "Feedback" at bounding box center [92, 24] width 63 height 25
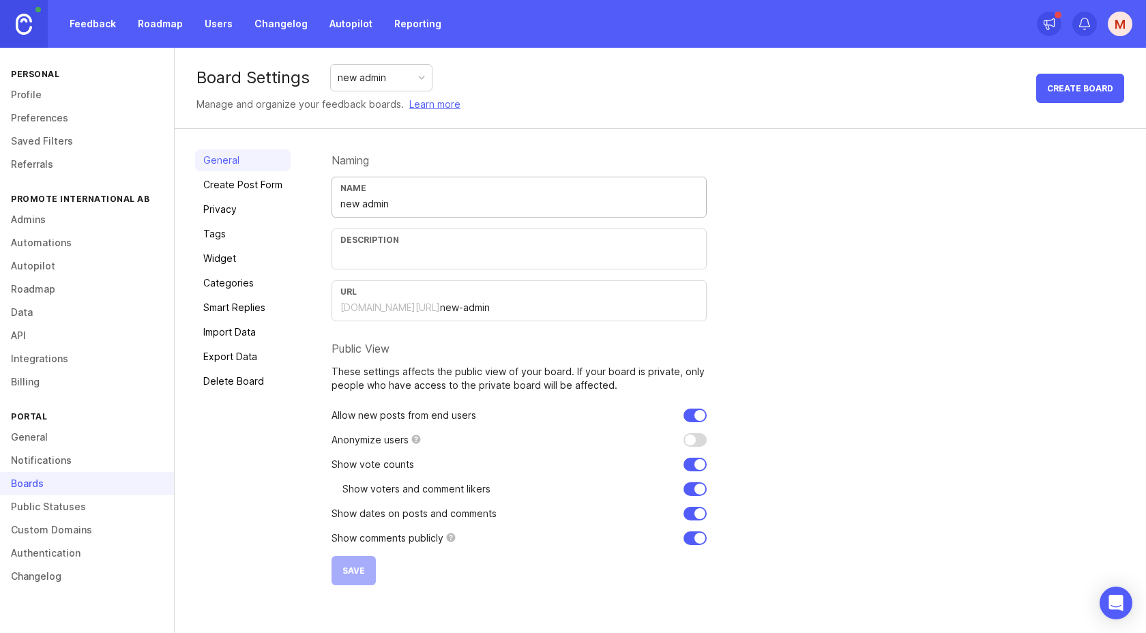
drag, startPoint x: 407, startPoint y: 207, endPoint x: 261, endPoint y: 195, distance: 146.5
click at [261, 195] on div "General Create Post Form Privacy Tags Widget Categories Smart Replies Import Da…" at bounding box center [660, 367] width 971 height 477
type input "A"
type input "N"
type input "New Admin Interface"
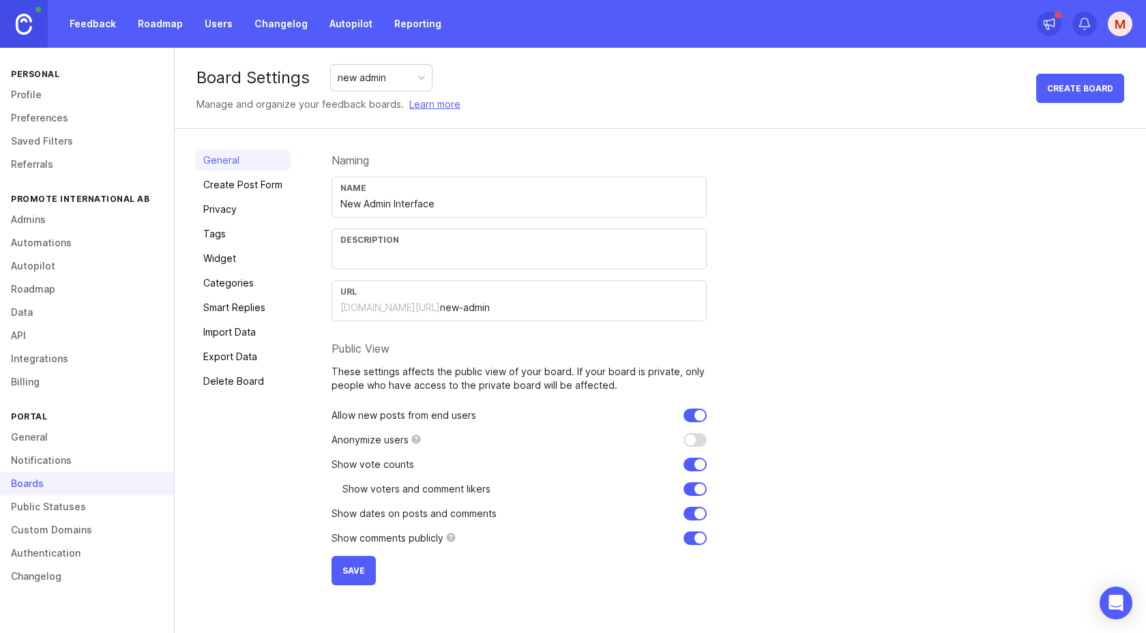
click at [525, 507] on div "Show dates on posts and comments" at bounding box center [519, 514] width 375 height 14
click at [470, 265] on div "Description" at bounding box center [519, 249] width 375 height 41
click at [482, 297] on div "URL [DOMAIN_NAME][URL] new-admin" at bounding box center [519, 300] width 375 height 41
click at [482, 306] on input "new-admin" at bounding box center [569, 307] width 258 height 15
drag, startPoint x: 482, startPoint y: 306, endPoint x: 430, endPoint y: 306, distance: 51.8
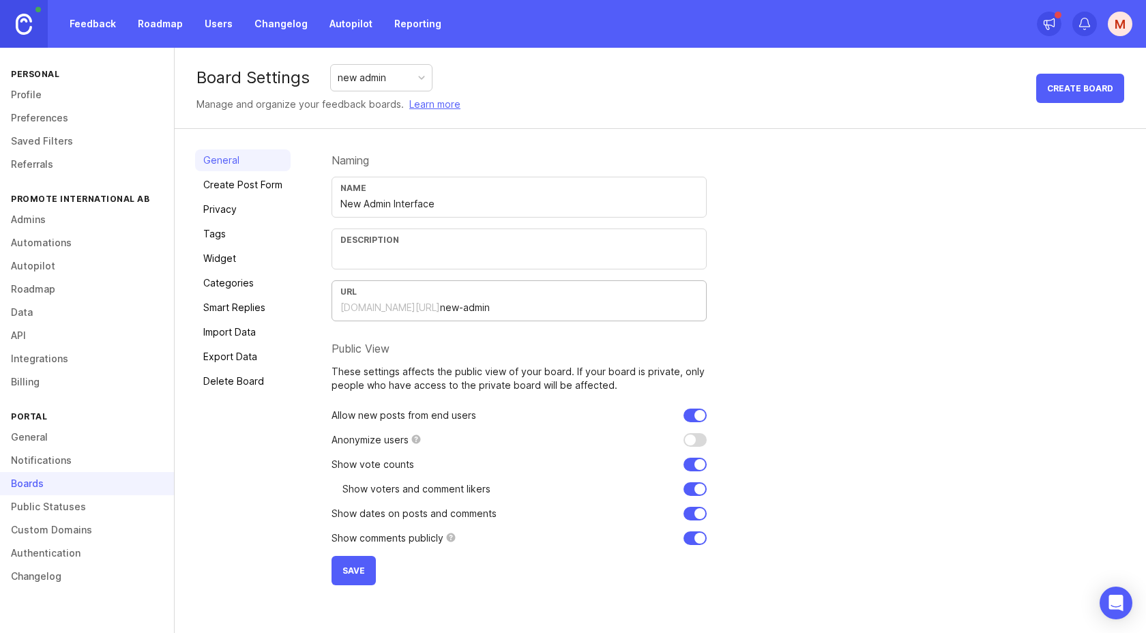
click at [440, 306] on input "new-admin" at bounding box center [569, 307] width 258 height 15
click at [527, 317] on div "URL [DOMAIN_NAME][URL] new-admin" at bounding box center [519, 300] width 375 height 41
click at [535, 300] on input "new-admin" at bounding box center [569, 307] width 258 height 15
click at [360, 571] on span "Save" at bounding box center [353, 571] width 23 height 10
click at [42, 289] on link "Roadmap" at bounding box center [87, 289] width 174 height 23
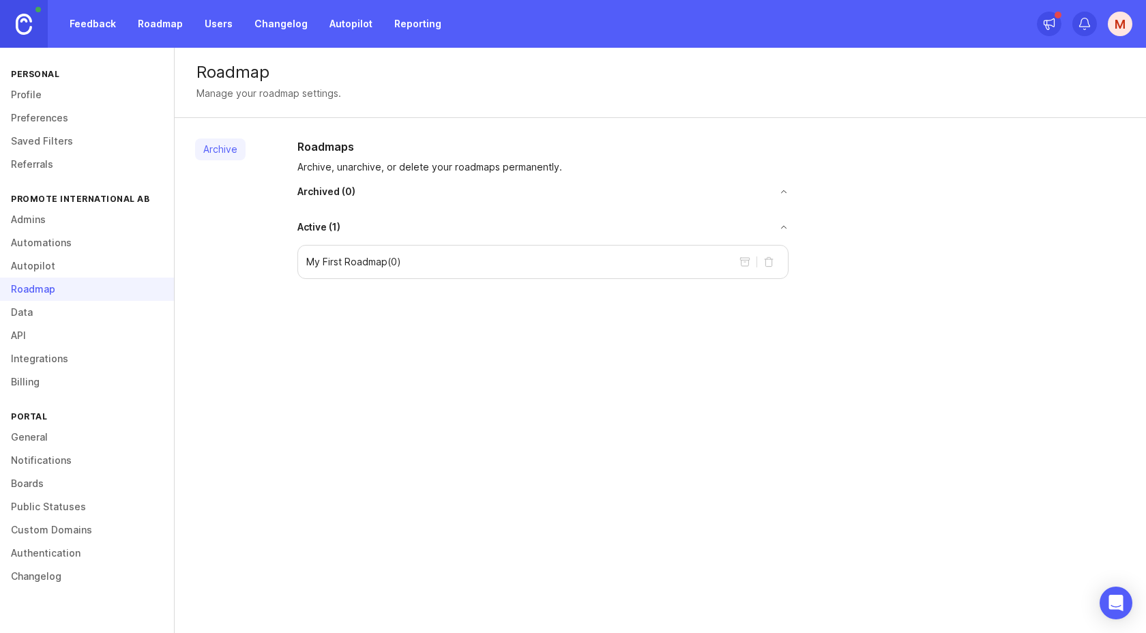
click at [452, 261] on div "My First Roadmap ( 0 )" at bounding box center [542, 262] width 491 height 34
click at [385, 145] on h2 "Roadmaps" at bounding box center [542, 146] width 491 height 16
click at [782, 229] on button "toggle for accordion" at bounding box center [564, 227] width 448 height 10
click at [782, 197] on div "Archived ( 0 )" at bounding box center [542, 192] width 491 height 14
click at [782, 190] on button "toggle for accordion" at bounding box center [571, 192] width 433 height 10
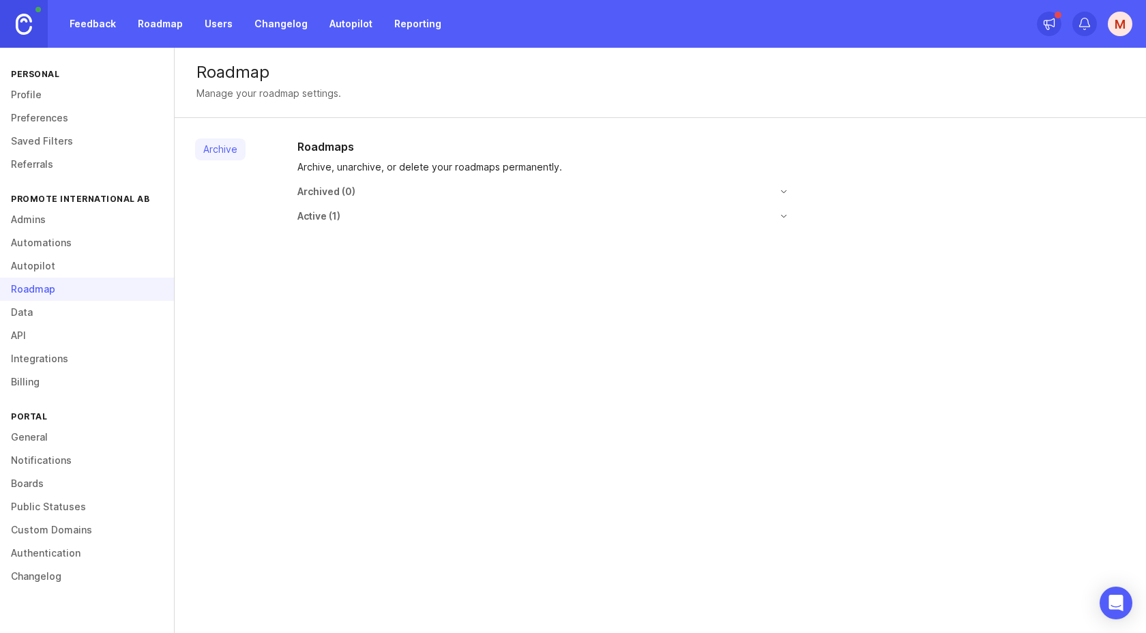
click at [782, 190] on button "toggle for accordion" at bounding box center [571, 192] width 433 height 10
click at [785, 219] on button "toggle for accordion" at bounding box center [564, 216] width 448 height 10
click at [576, 257] on div "My First Roadmap ( 0 )" at bounding box center [542, 251] width 491 height 34
click at [28, 315] on link "Data" at bounding box center [87, 312] width 174 height 23
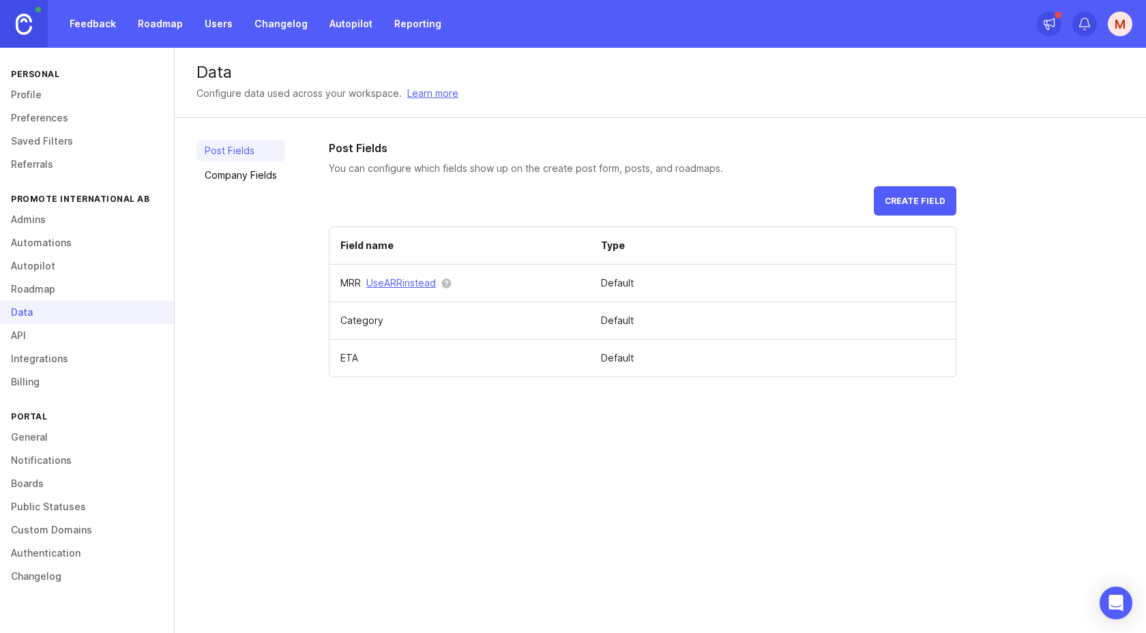
click at [38, 222] on link "Admins" at bounding box center [87, 219] width 174 height 23
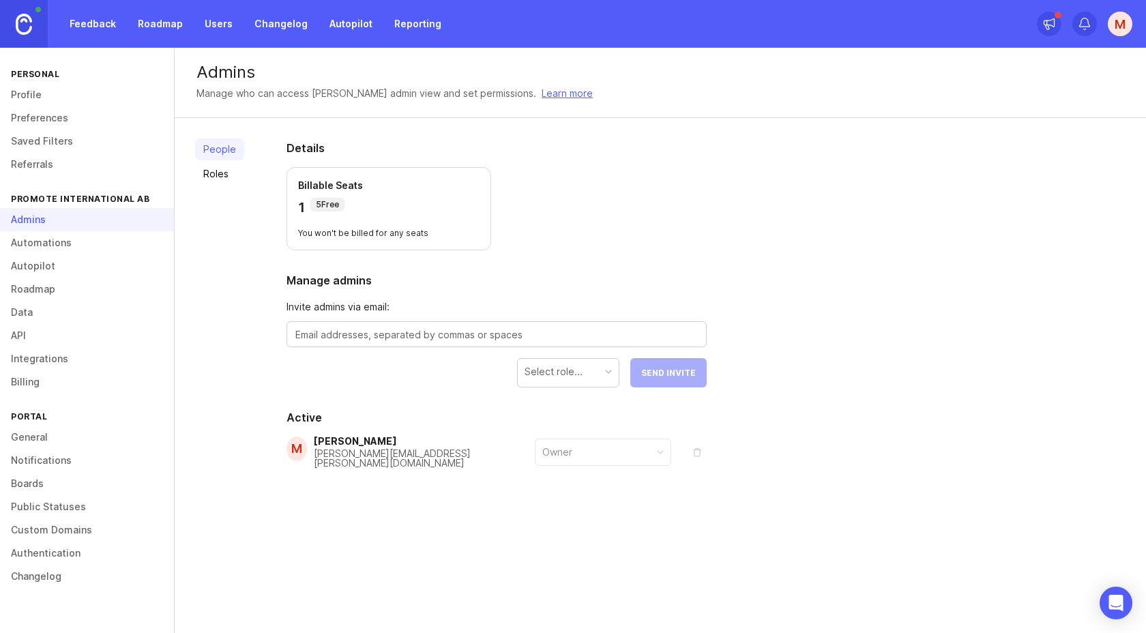
click at [46, 238] on link "Automations" at bounding box center [87, 242] width 174 height 23
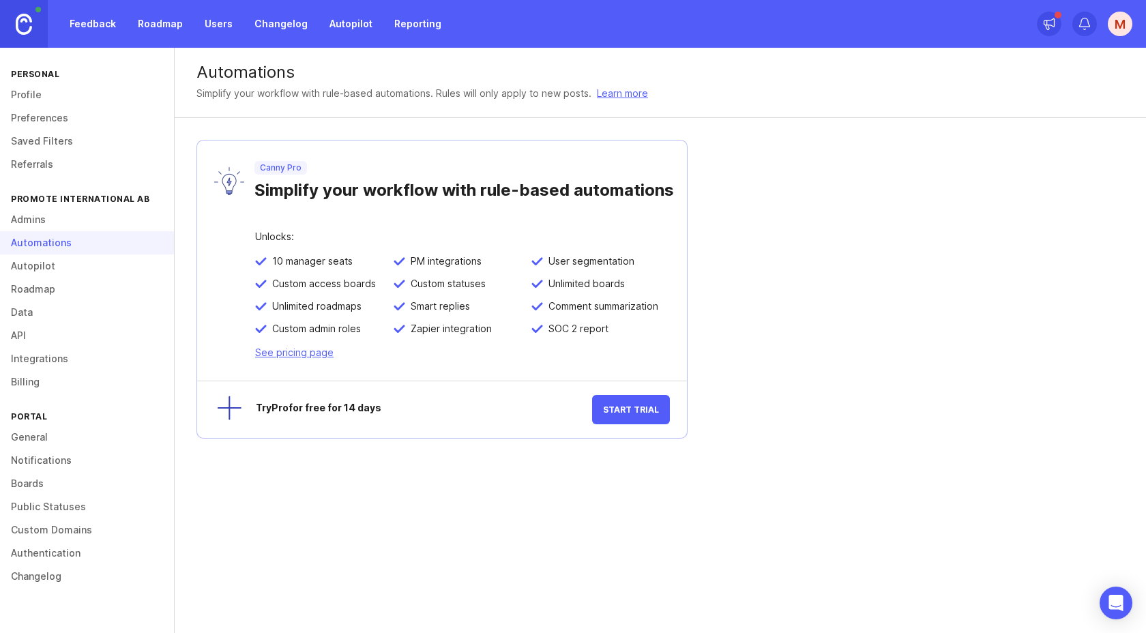
click at [40, 432] on link "General" at bounding box center [87, 437] width 174 height 23
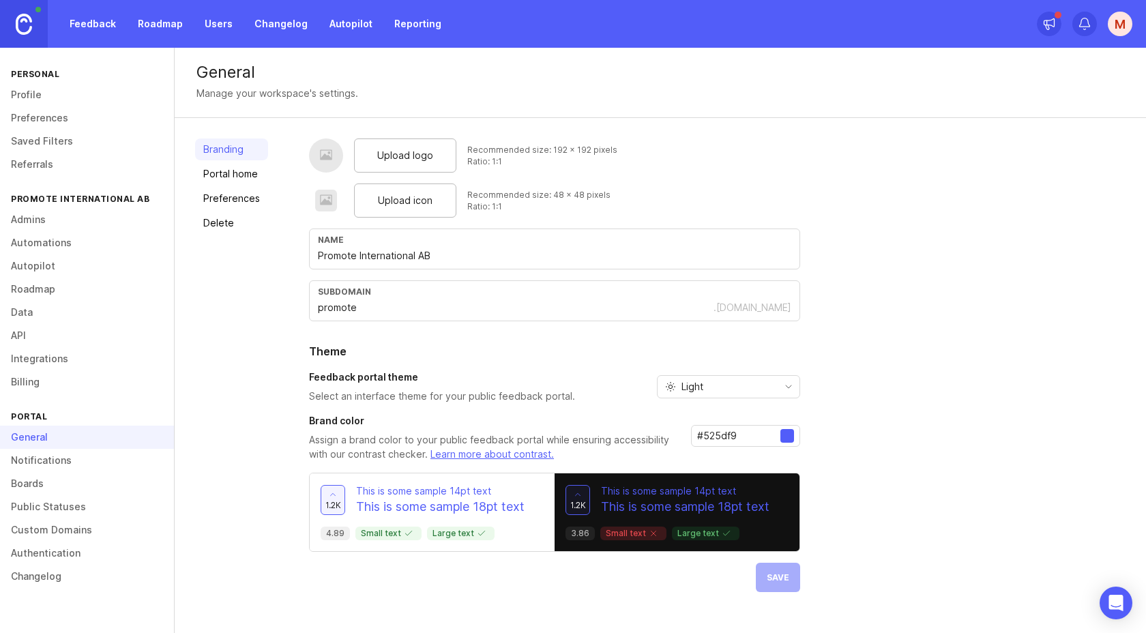
click at [411, 156] on span "Upload logo" at bounding box center [405, 155] width 56 height 15
click at [402, 151] on span "Upload logo" at bounding box center [405, 155] width 56 height 15
click at [780, 611] on div "Upload logo Recommended size: 192 x 192 pixels Ratio: 1:1 Upload icon Recommend…" at bounding box center [554, 381] width 491 height 487
click at [855, 234] on div "Upload logo Recommended size: 192 x 192 pixels Ratio: 1:1 Upload icon Recommend…" at bounding box center [717, 381] width 817 height 487
click at [711, 171] on div "Upload logo Recommended size: 192 x 192 pixels Ratio: 1:1" at bounding box center [554, 155] width 491 height 34
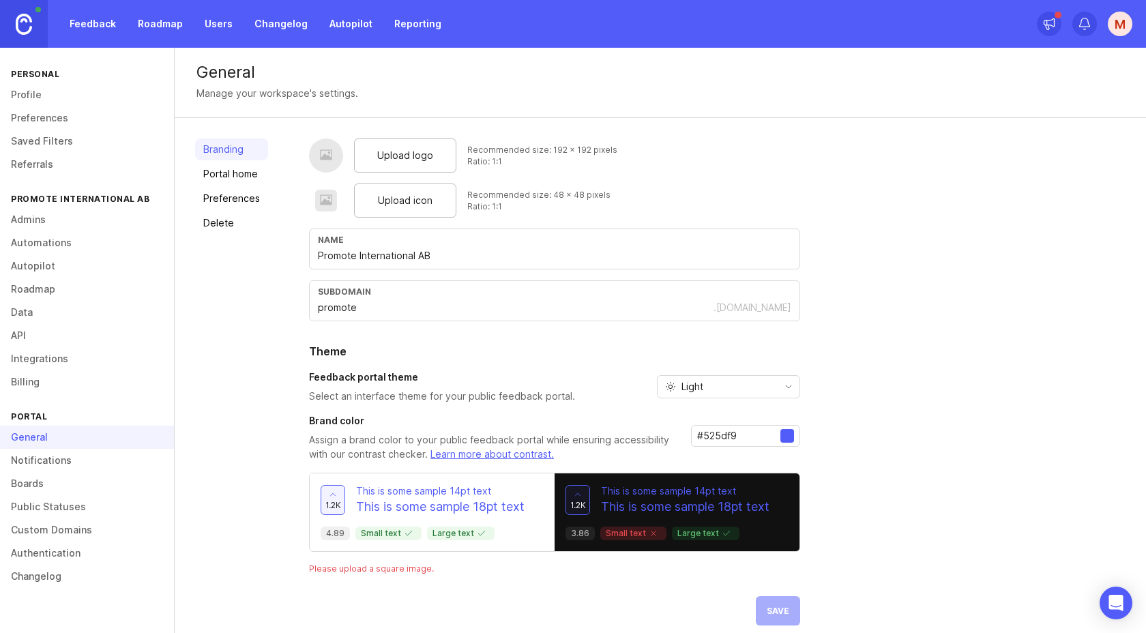
click at [662, 594] on div "Upload logo Recommended size: 192 x 192 pixels Ratio: 1:1 Upload icon Recommend…" at bounding box center [554, 381] width 491 height 487
click at [218, 177] on link "Portal home" at bounding box center [231, 174] width 73 height 22
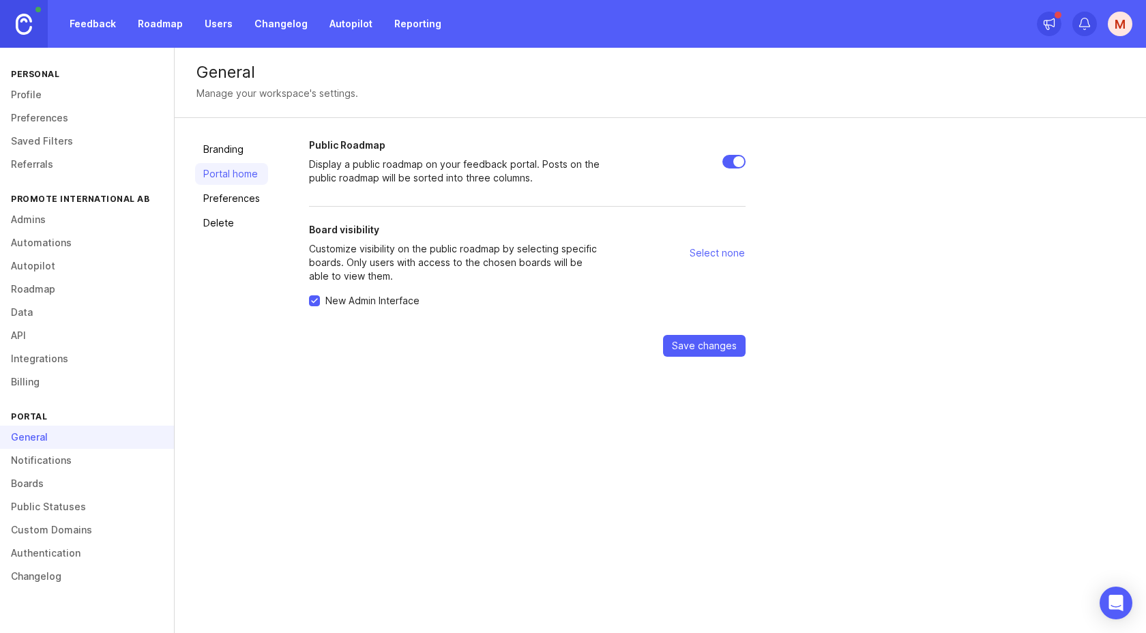
click at [221, 154] on link "Branding" at bounding box center [231, 149] width 73 height 22
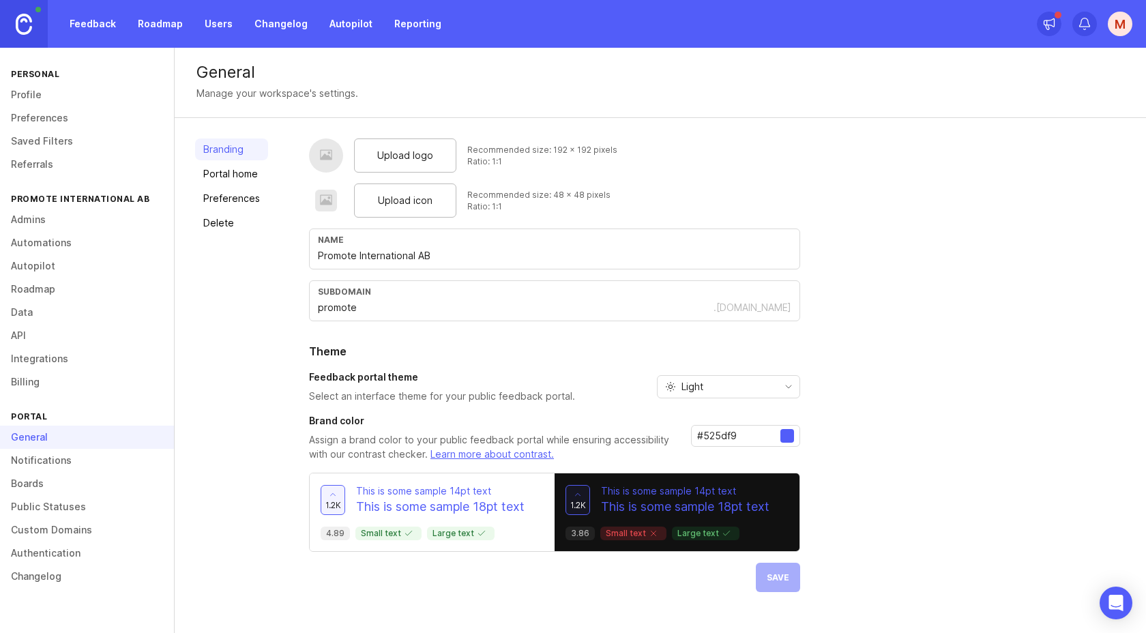
click at [397, 162] on span "Upload logo" at bounding box center [405, 155] width 56 height 15
click at [91, 22] on link "Feedback" at bounding box center [92, 24] width 63 height 25
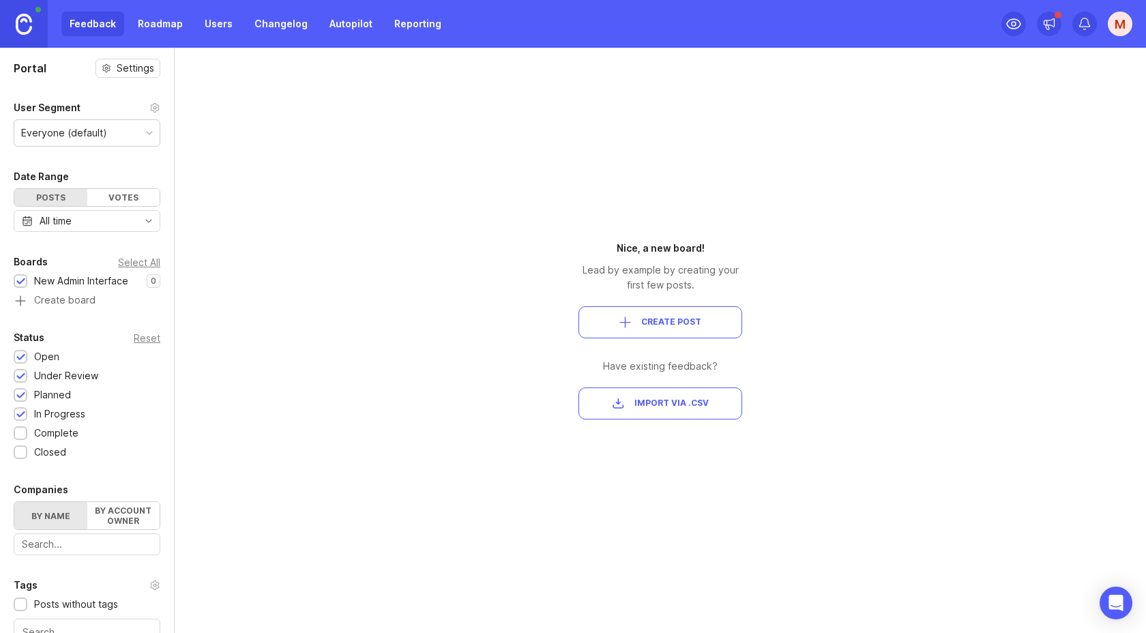
click at [670, 325] on span "Create Post" at bounding box center [671, 323] width 60 height 12
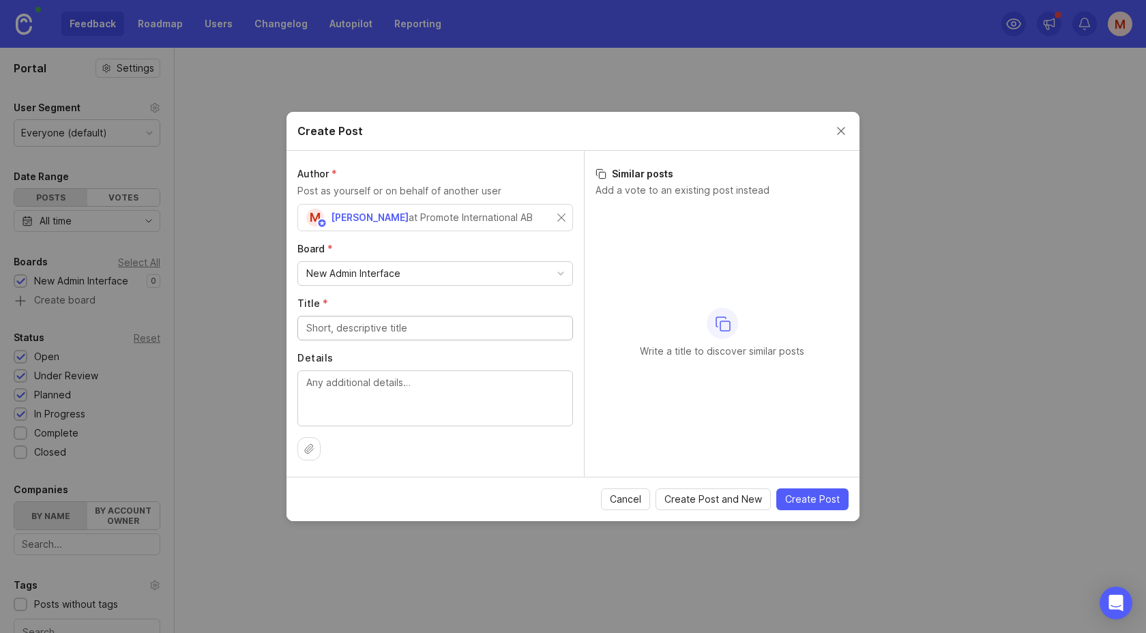
click at [651, 173] on h3 "Similar posts" at bounding box center [722, 174] width 253 height 14
click at [383, 326] on input "Title *" at bounding box center [435, 328] width 258 height 15
type input "Test post"
click at [805, 494] on span "Create Post" at bounding box center [812, 500] width 55 height 14
